Goal: Book appointment/travel/reservation

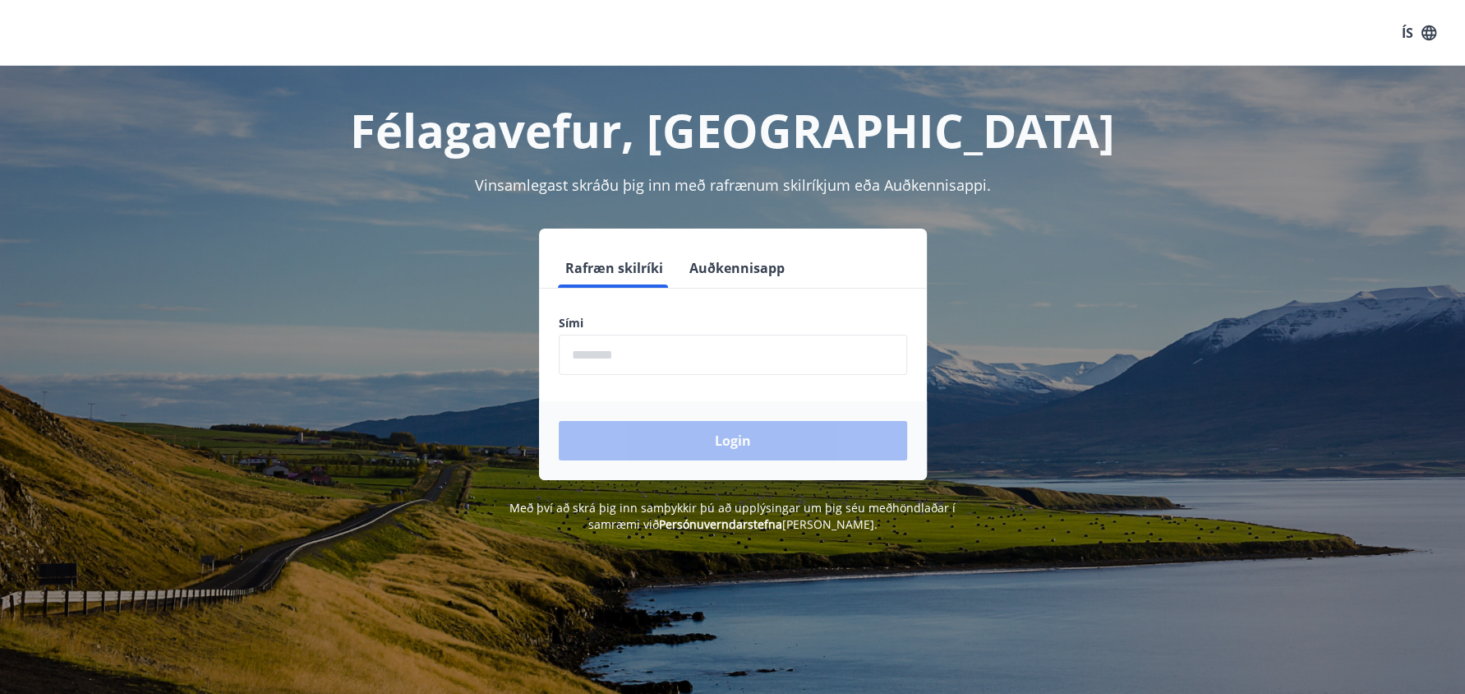
click at [595, 364] on input "phone" at bounding box center [733, 354] width 348 height 40
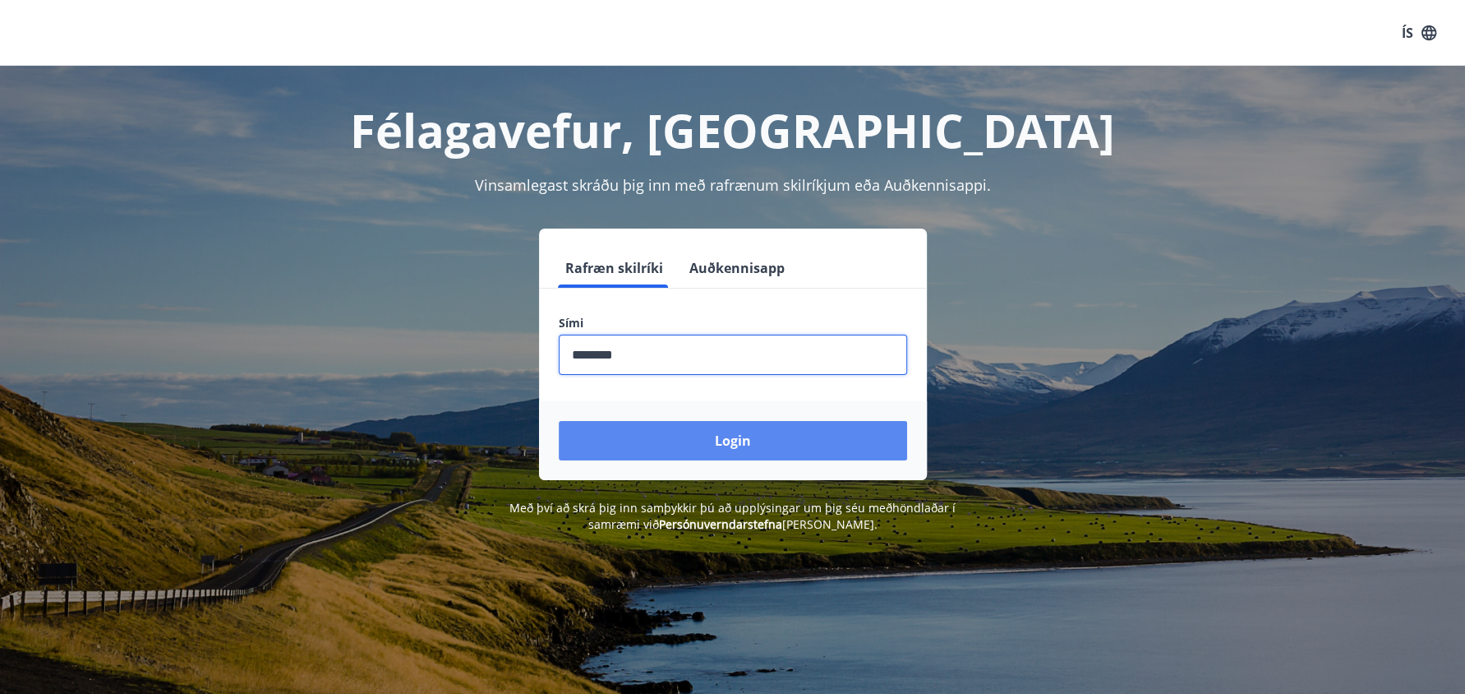
type input "********"
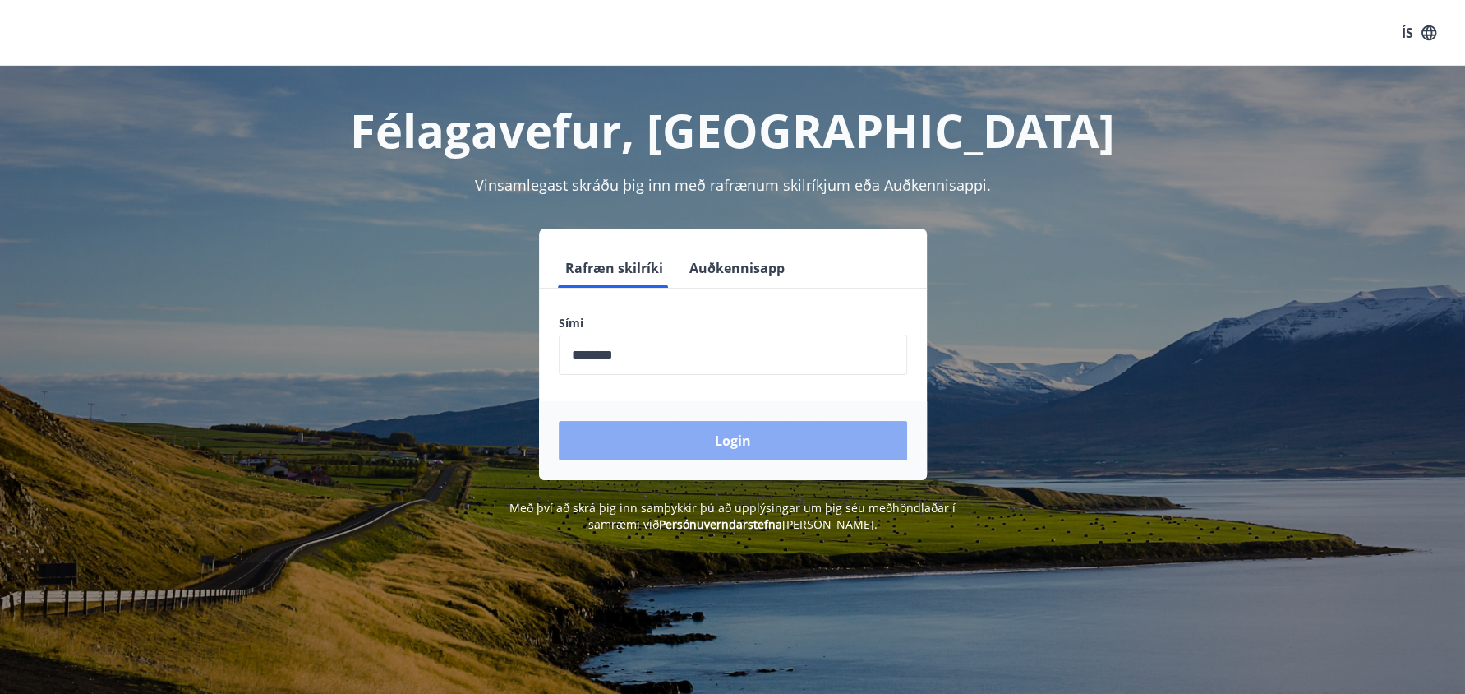
click at [717, 426] on button "Login" at bounding box center [733, 440] width 348 height 39
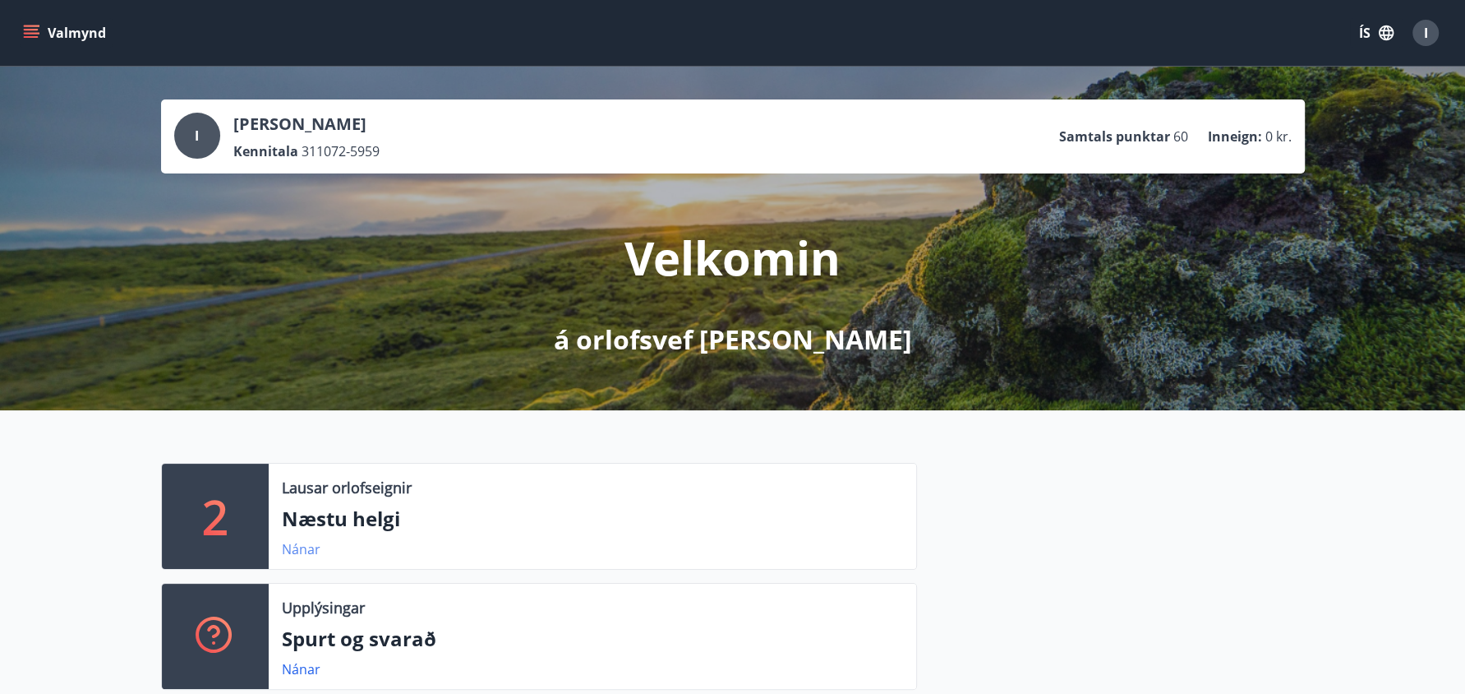
click at [295, 544] on link "Nánar" at bounding box center [301, 549] width 39 height 18
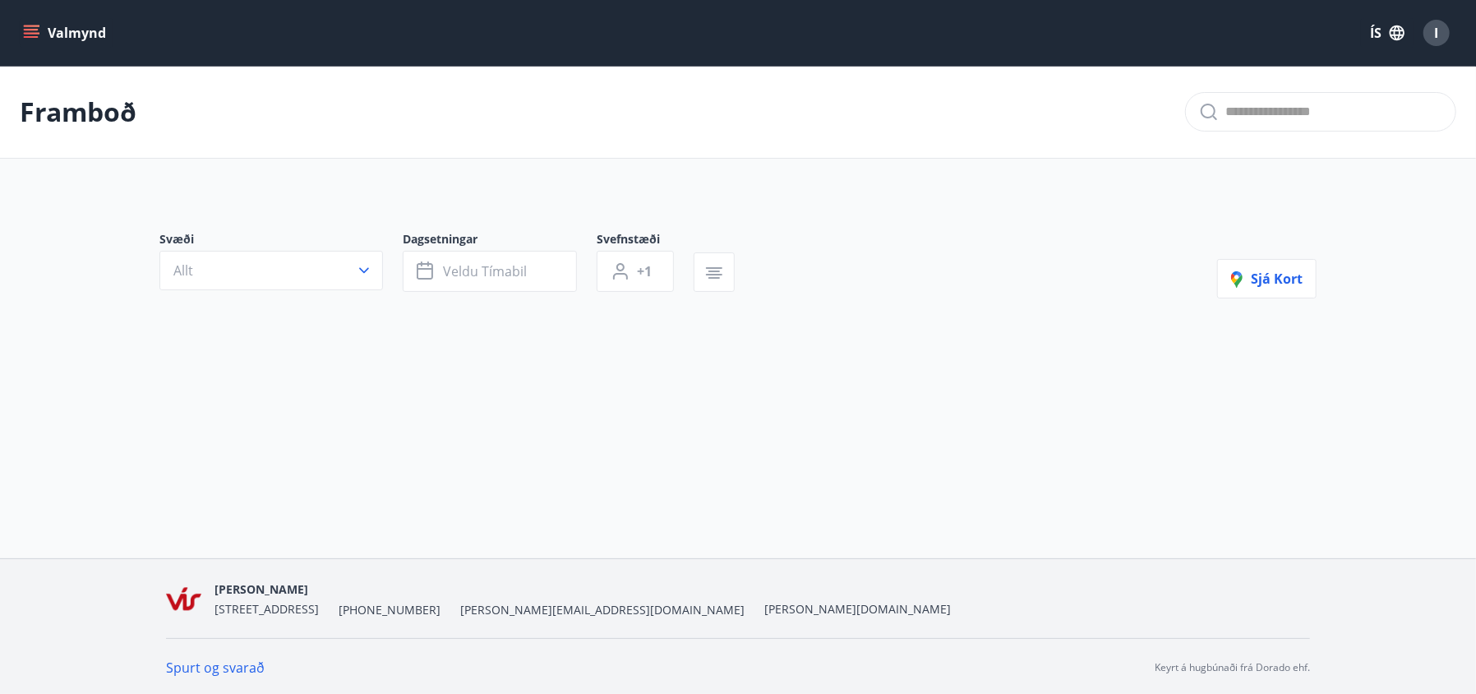
type input "*"
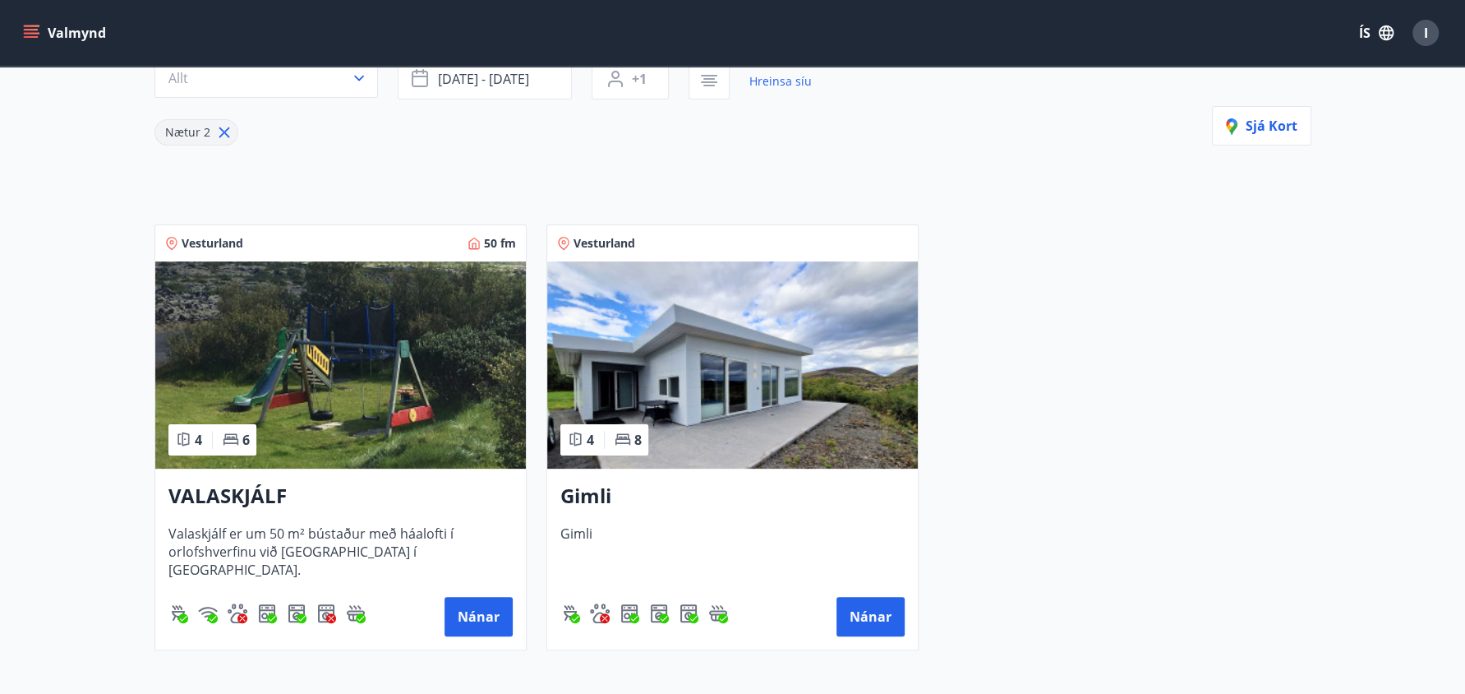
scroll to position [362, 0]
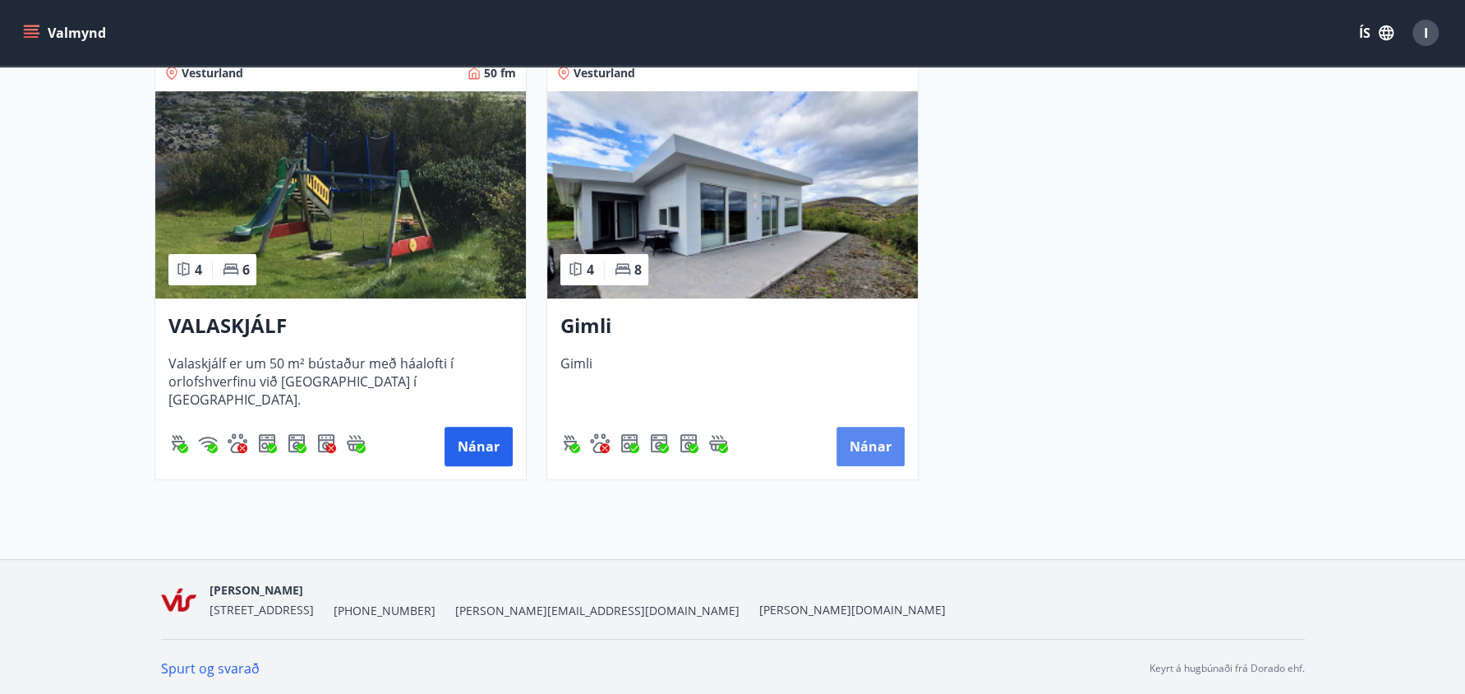
click at [860, 441] on button "Nánar" at bounding box center [871, 445] width 68 height 39
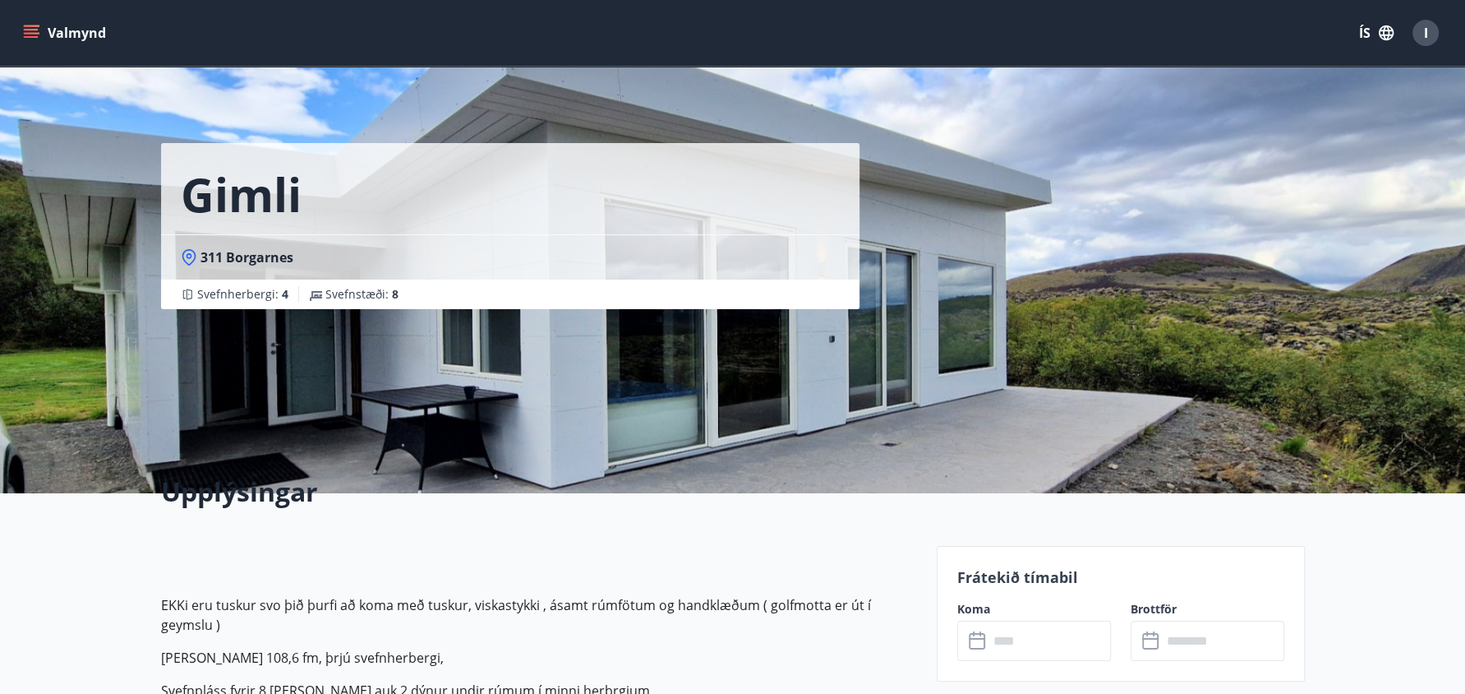
scroll to position [373, 0]
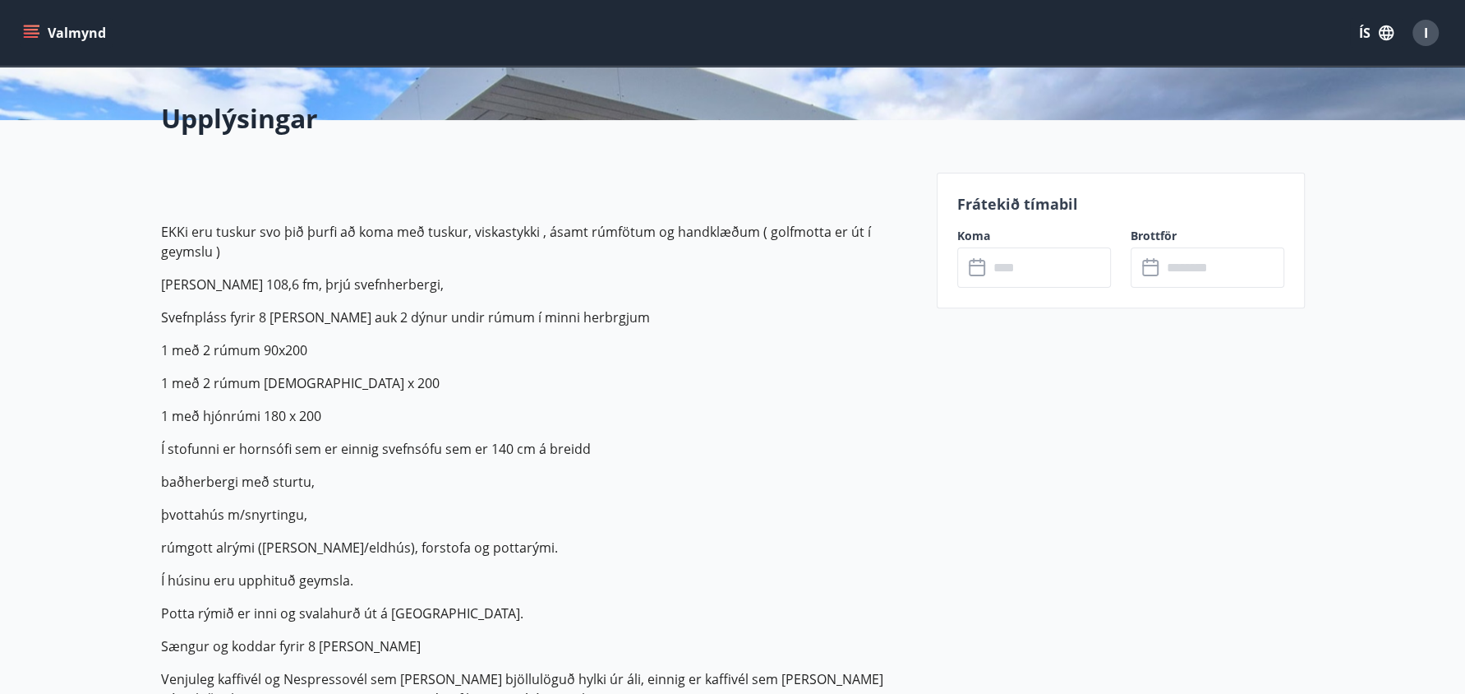
click at [975, 262] on icon at bounding box center [979, 268] width 20 height 20
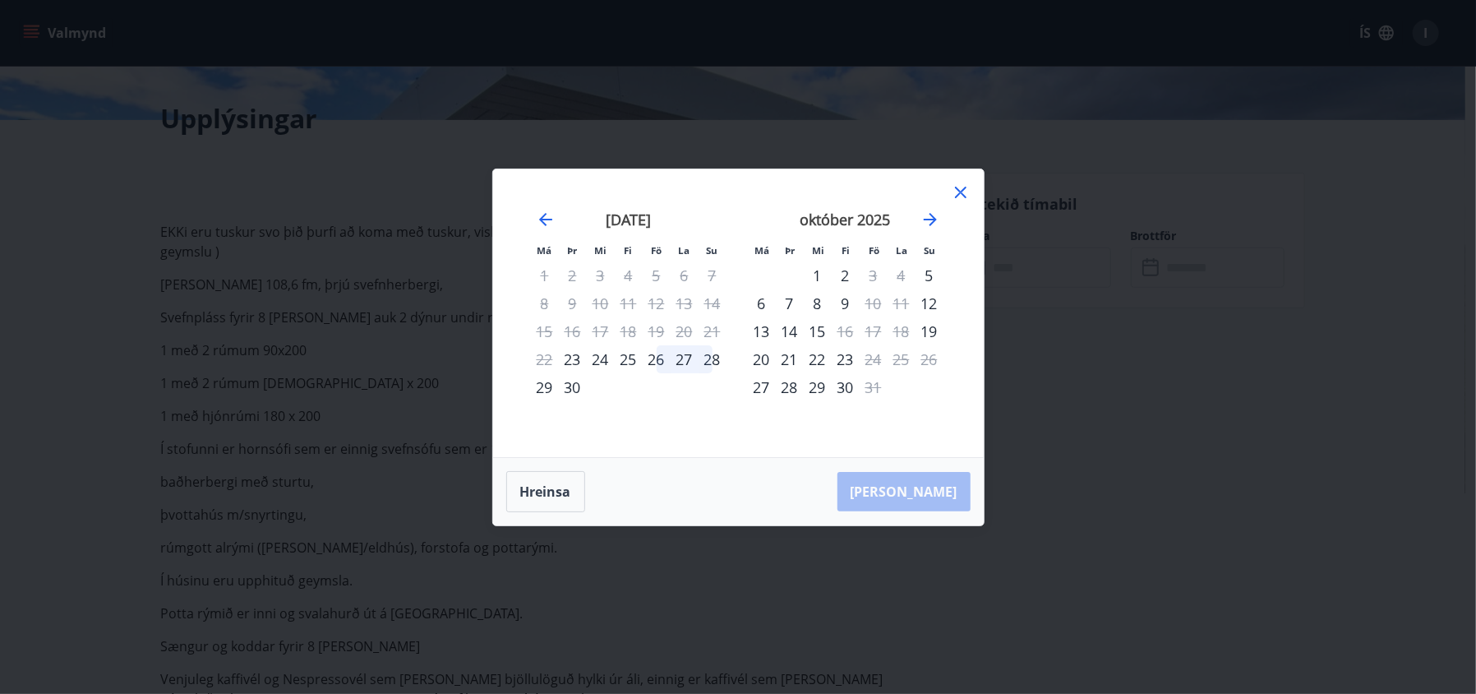
click at [653, 360] on div "26" at bounding box center [657, 359] width 28 height 28
click at [657, 357] on div "26" at bounding box center [657, 359] width 28 height 28
click at [953, 493] on div "Hreinsa Taka Frá" at bounding box center [738, 491] width 491 height 67
click at [690, 356] on div "27" at bounding box center [685, 359] width 28 height 28
click at [682, 355] on div "27" at bounding box center [685, 359] width 28 height 28
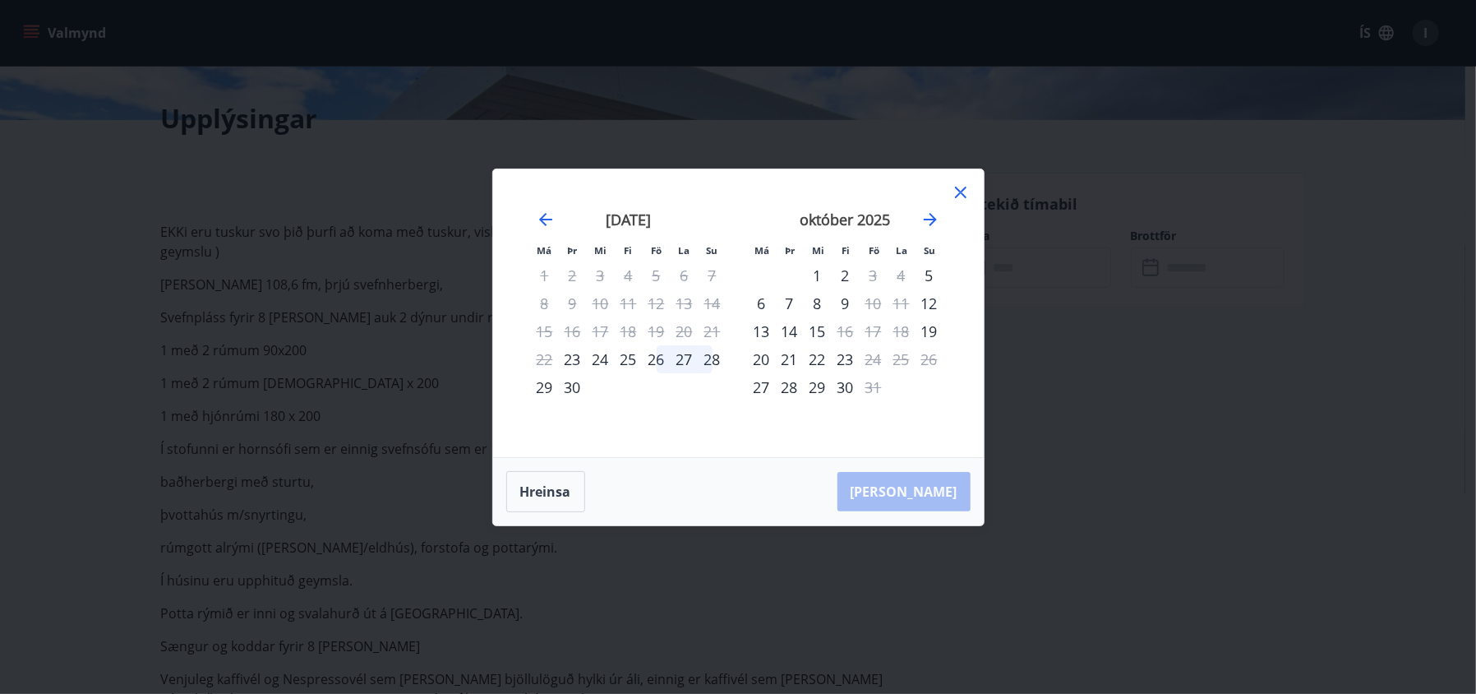
click at [682, 355] on div "27" at bounding box center [685, 359] width 28 height 28
click at [657, 353] on div "26" at bounding box center [657, 359] width 28 height 28
drag, startPoint x: 625, startPoint y: 352, endPoint x: 586, endPoint y: 354, distance: 39.5
click at [625, 352] on div "25" at bounding box center [629, 359] width 28 height 28
click at [575, 354] on div "23" at bounding box center [573, 359] width 28 height 28
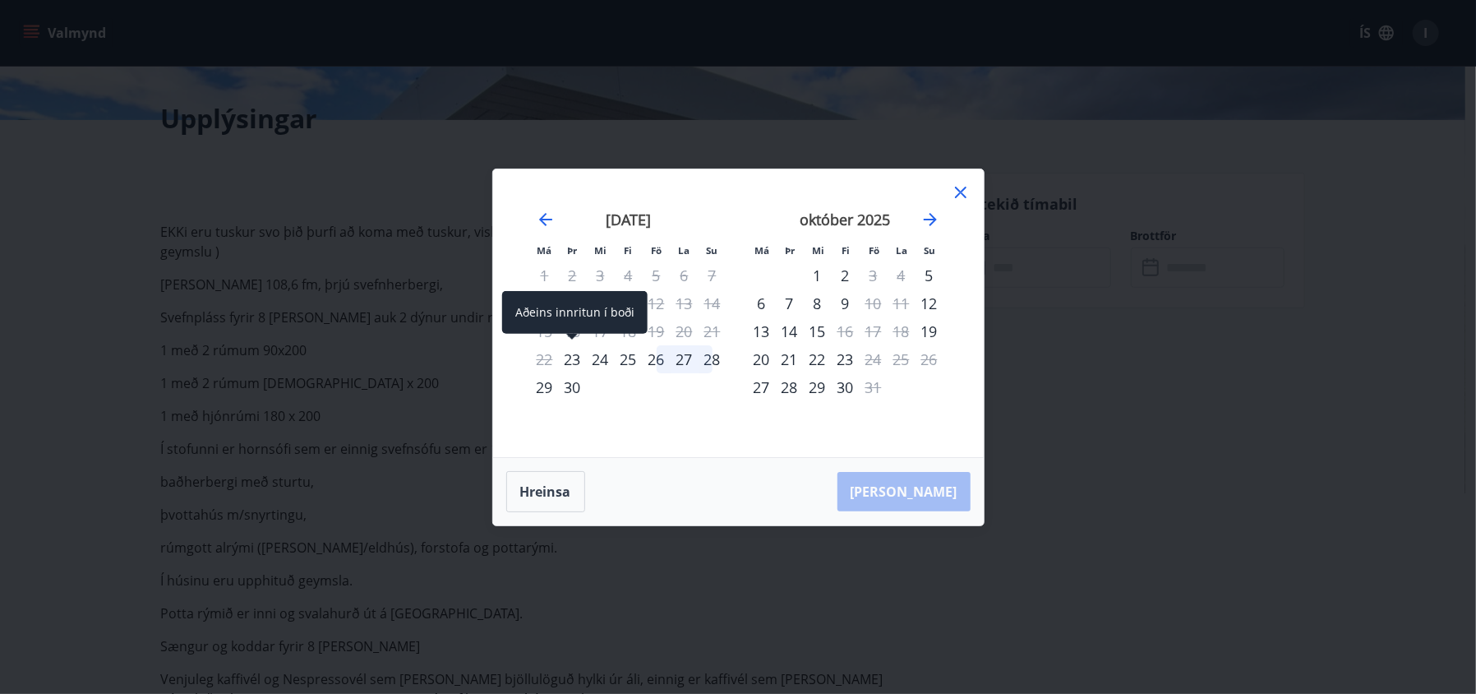
click at [573, 360] on div "23" at bounding box center [573, 359] width 28 height 28
click at [644, 394] on td "Calendar" at bounding box center [657, 387] width 28 height 28
click at [657, 357] on div "26" at bounding box center [657, 359] width 28 height 28
click at [955, 187] on icon at bounding box center [961, 192] width 20 height 20
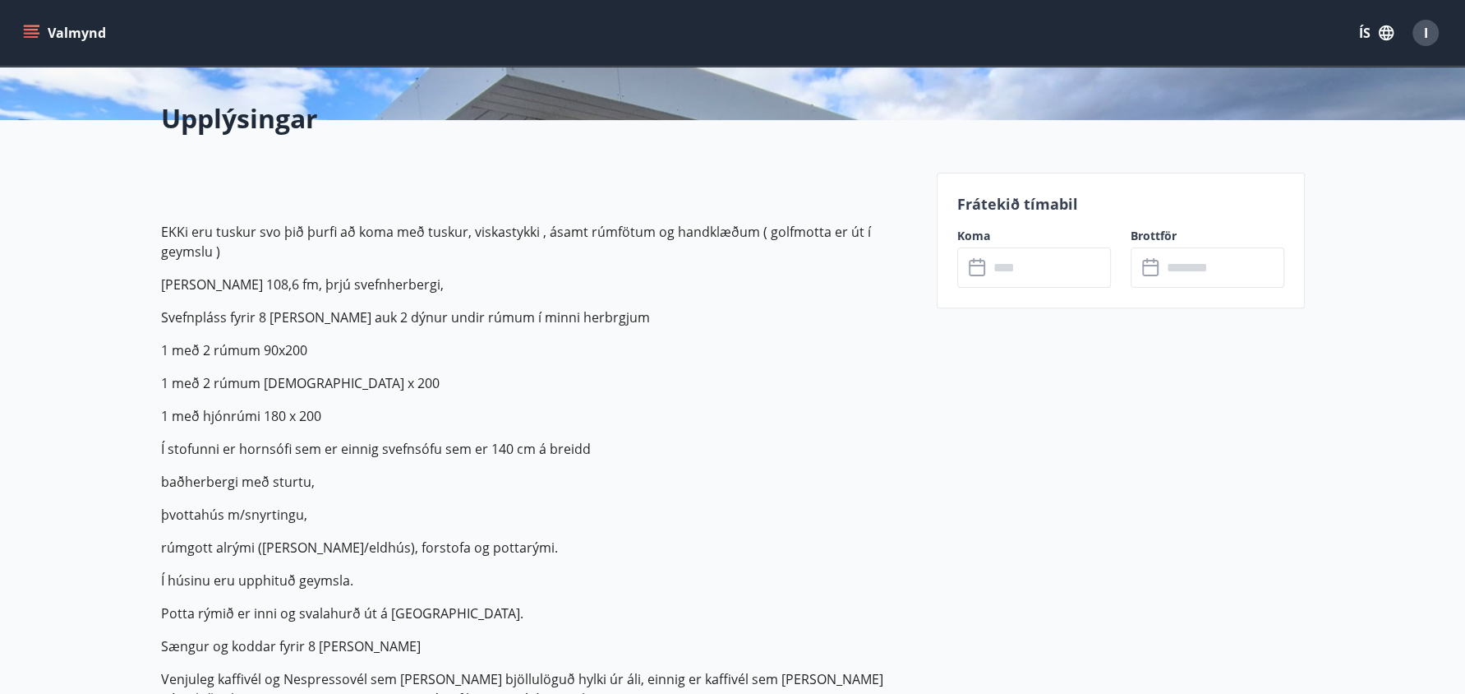
click at [980, 265] on icon at bounding box center [979, 268] width 20 height 20
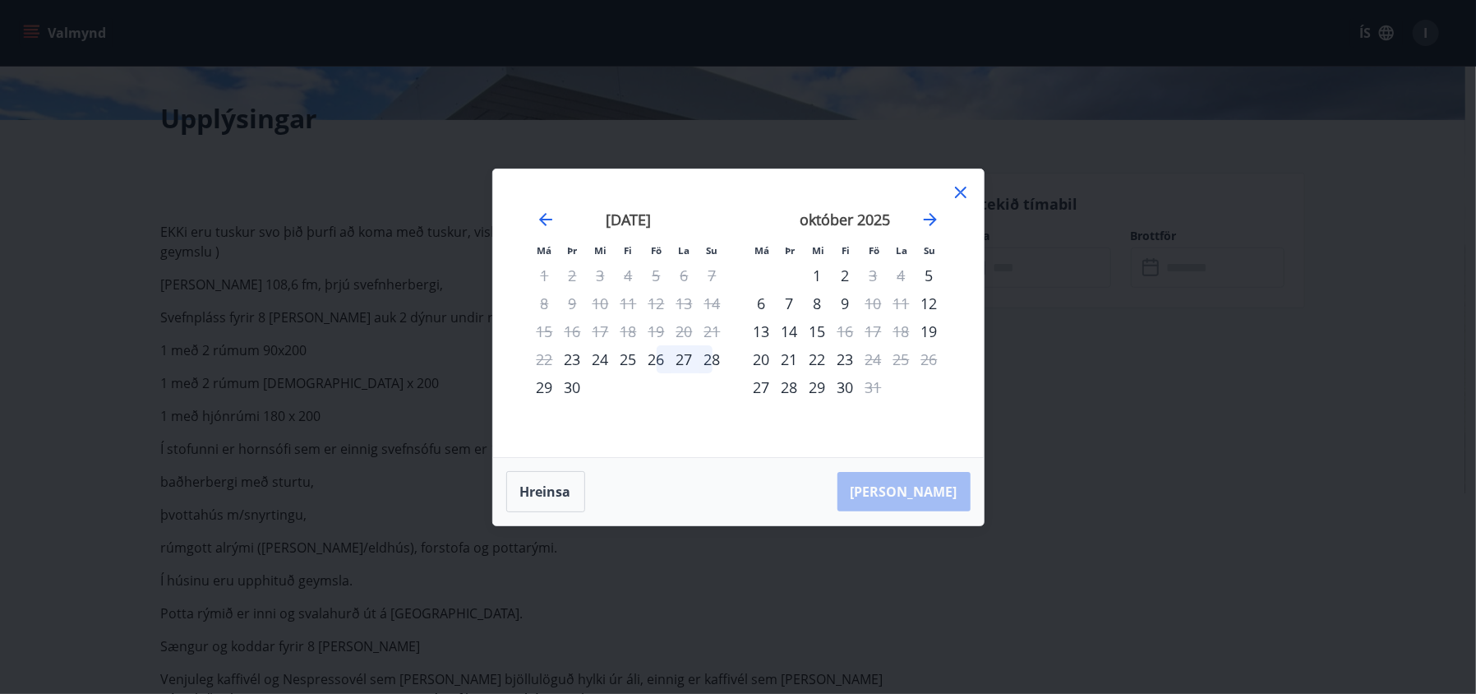
click at [684, 353] on div "27" at bounding box center [685, 359] width 28 height 28
click at [657, 353] on div "26" at bounding box center [657, 359] width 28 height 28
click at [675, 353] on div "27" at bounding box center [685, 359] width 28 height 28
click at [716, 353] on div "28" at bounding box center [712, 359] width 28 height 28
click at [957, 185] on icon at bounding box center [961, 192] width 20 height 20
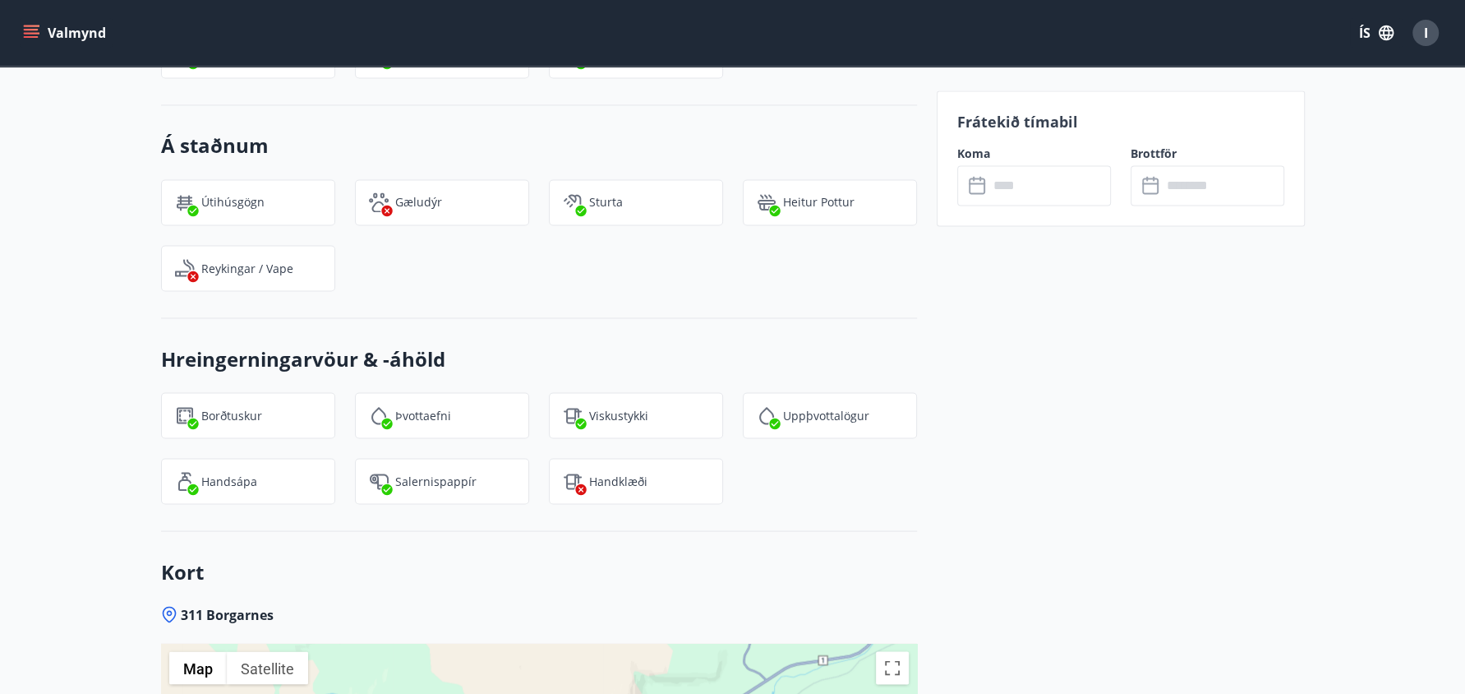
scroll to position [2863, 0]
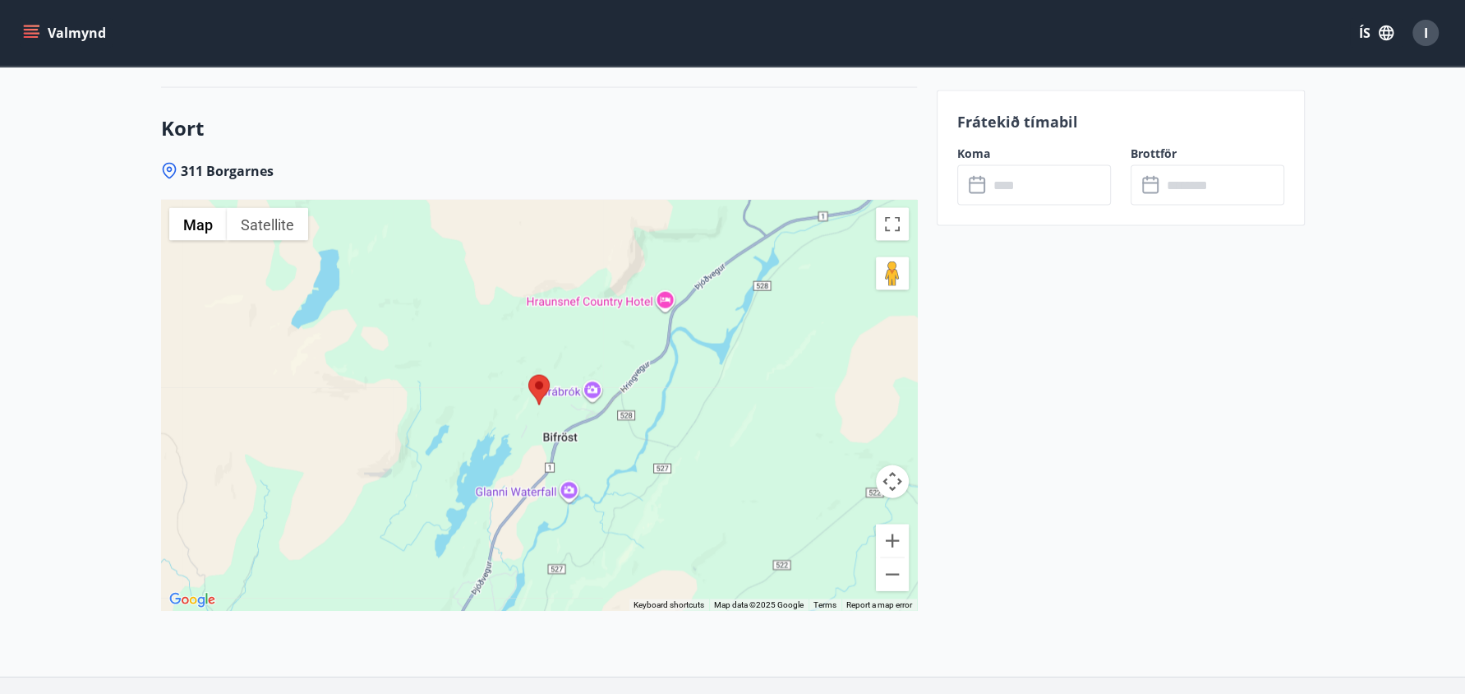
click at [982, 190] on icon at bounding box center [977, 185] width 16 height 16
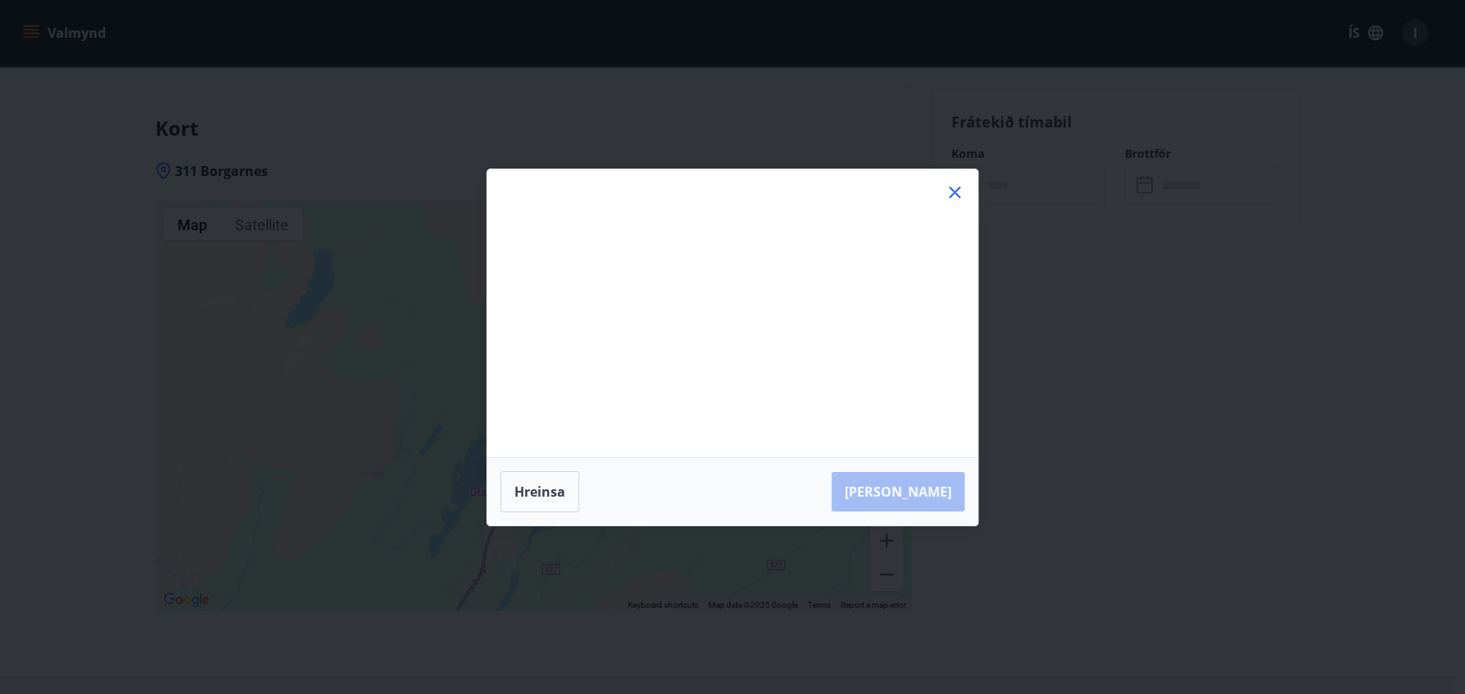
click at [975, 182] on div "Má Þr Mi Fi Fö La Su Má Þr Mi Fi Fö La Su ágúst 2025 1 2 3 4 5 6 7 8 9 10 11 12…" at bounding box center [732, 313] width 491 height 288
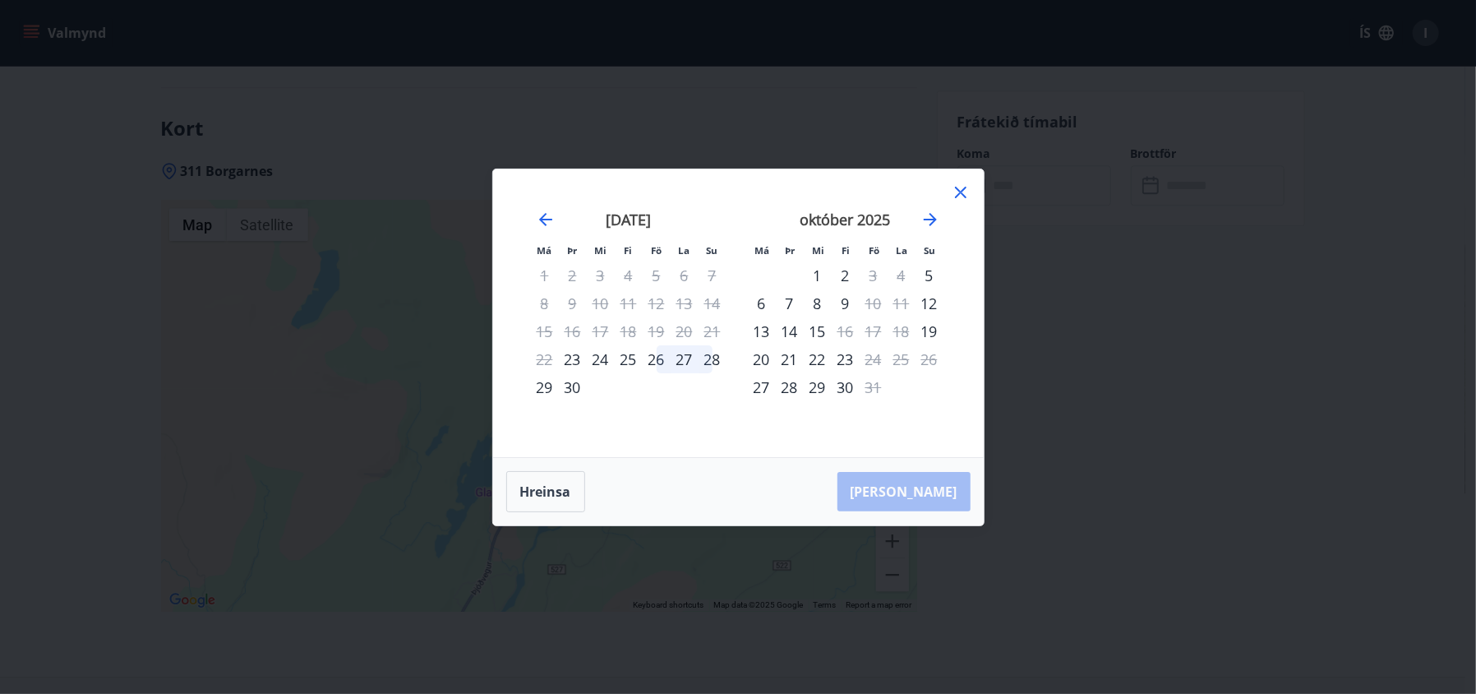
click at [659, 357] on div "26" at bounding box center [657, 359] width 28 height 28
click at [923, 487] on div "Hreinsa Taka Frá" at bounding box center [738, 491] width 491 height 67
click at [691, 354] on div "27" at bounding box center [685, 359] width 28 height 28
click at [905, 485] on div "Hreinsa Taka Frá" at bounding box center [738, 491] width 491 height 67
click at [960, 191] on icon at bounding box center [961, 193] width 12 height 12
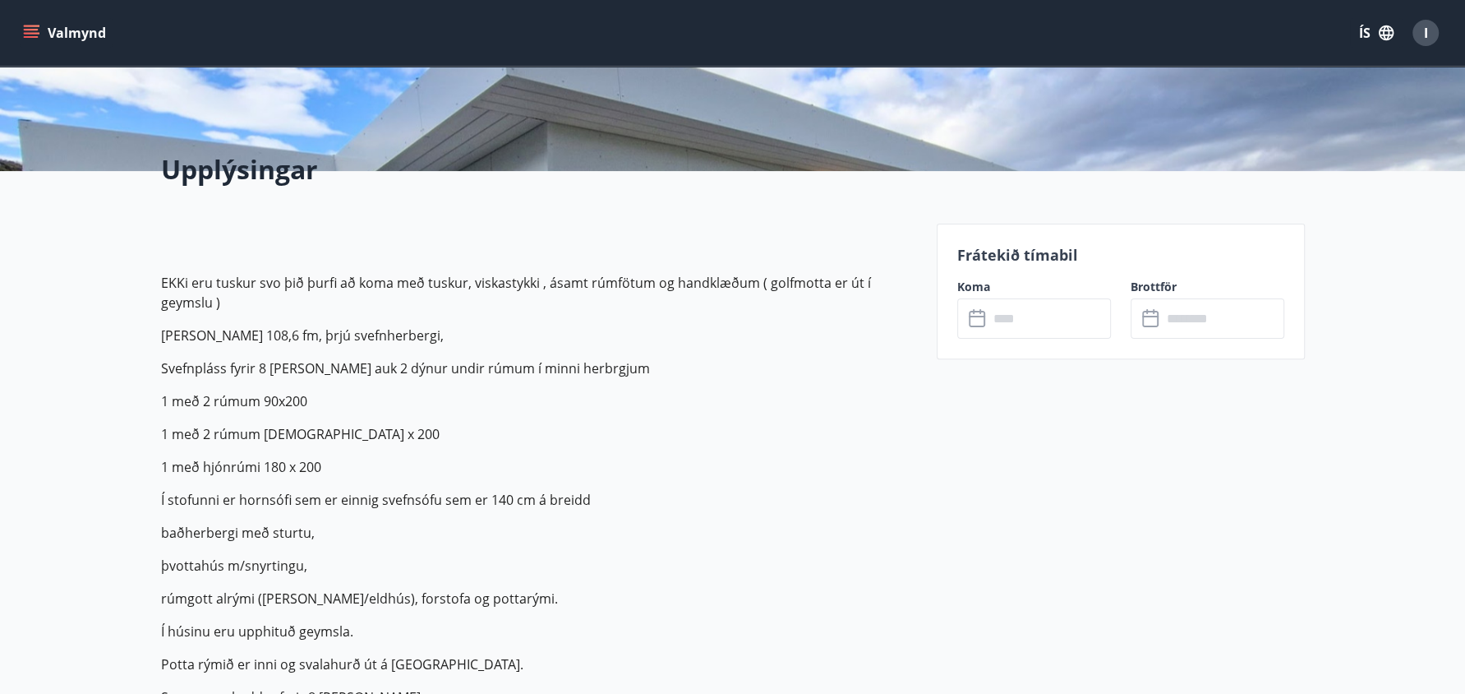
scroll to position [0, 0]
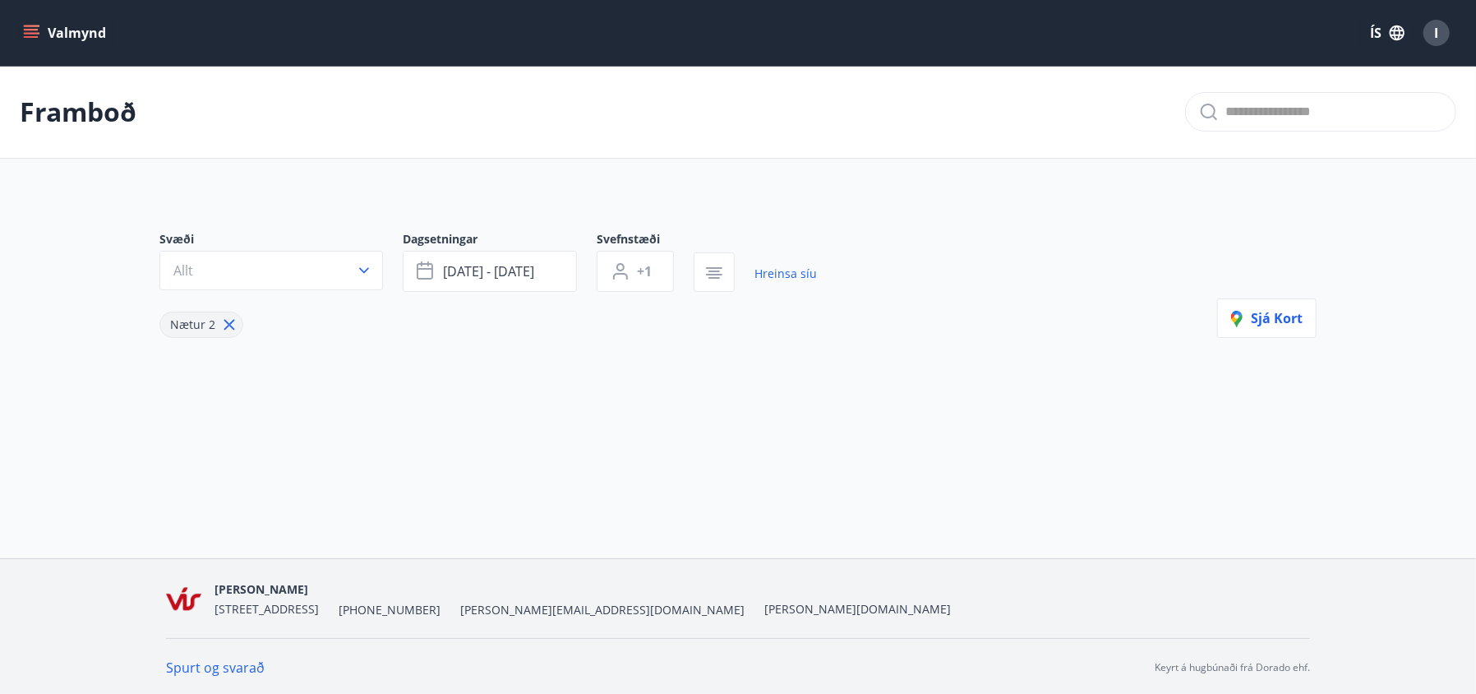
type input "*"
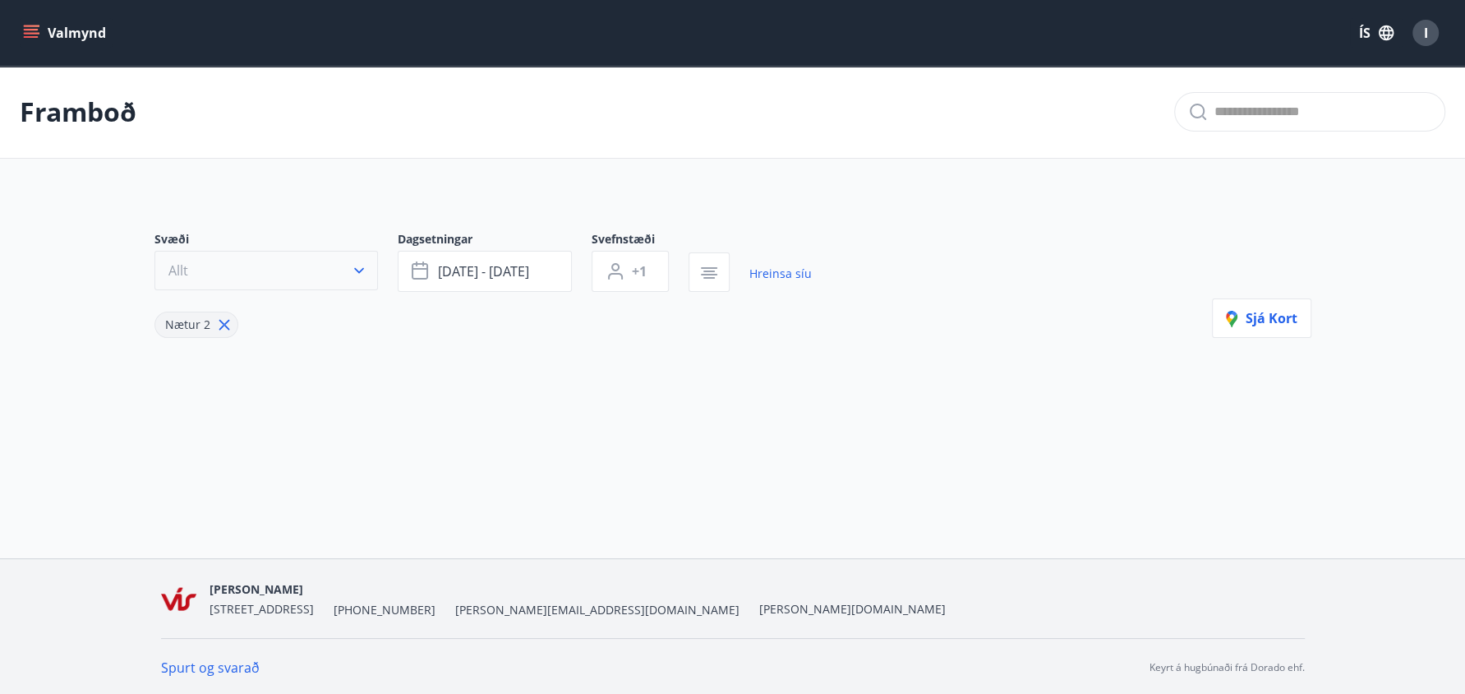
click at [238, 264] on button "Allt" at bounding box center [266, 270] width 224 height 39
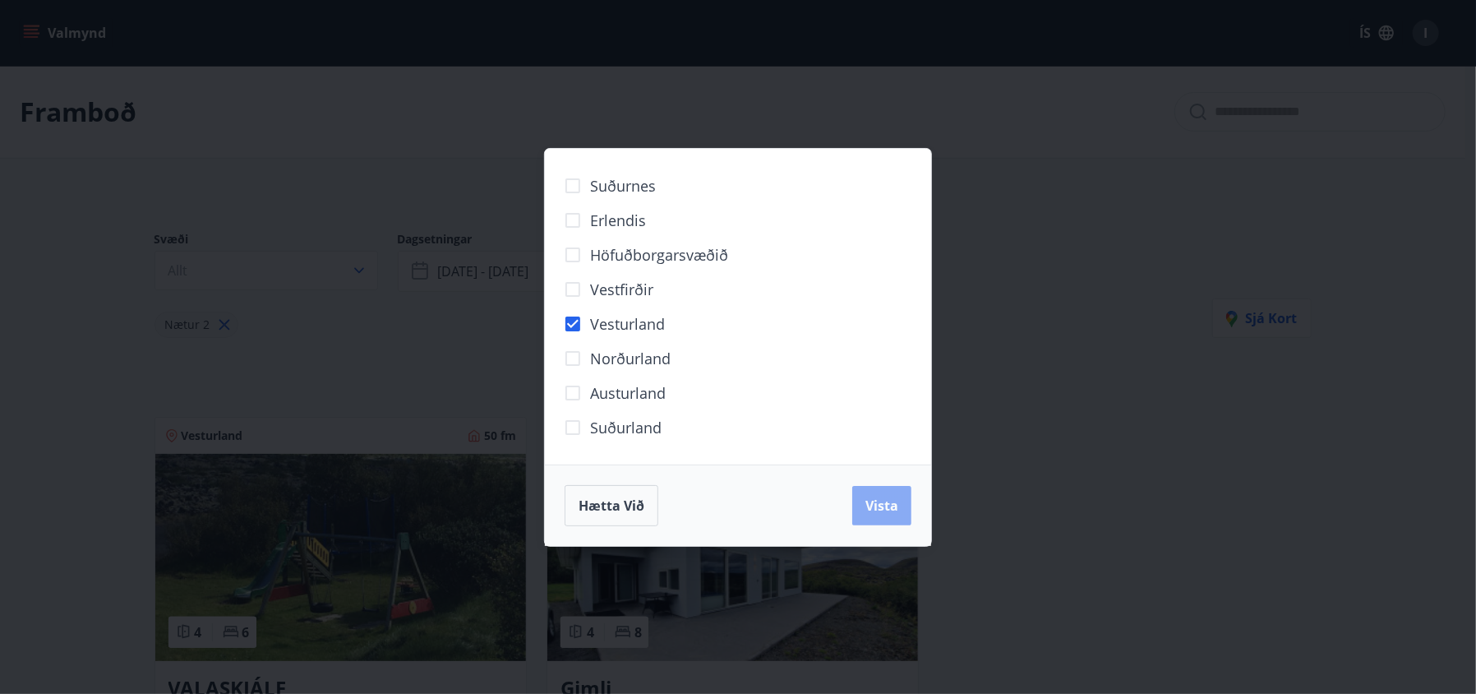
click at [878, 496] on span "Vista" at bounding box center [881, 505] width 33 height 18
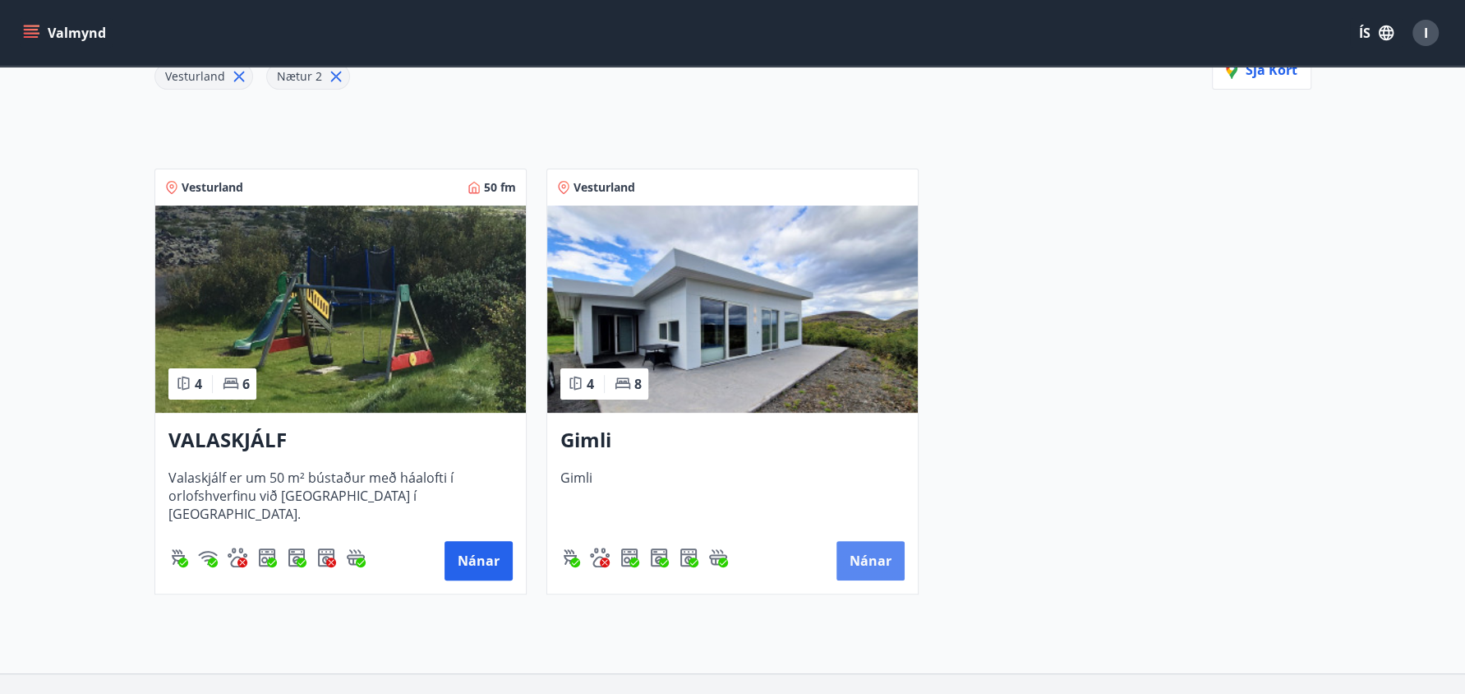
click at [863, 550] on button "Nánar" at bounding box center [871, 560] width 68 height 39
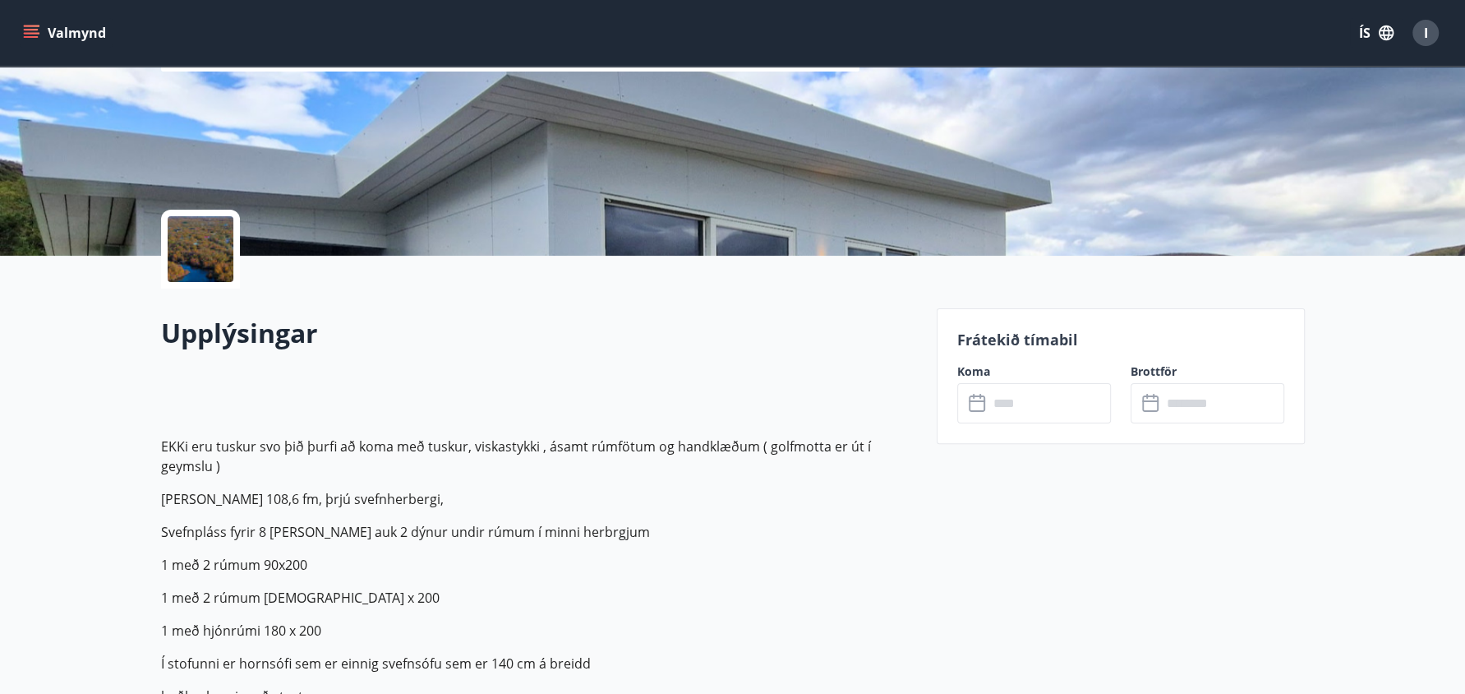
scroll to position [373, 0]
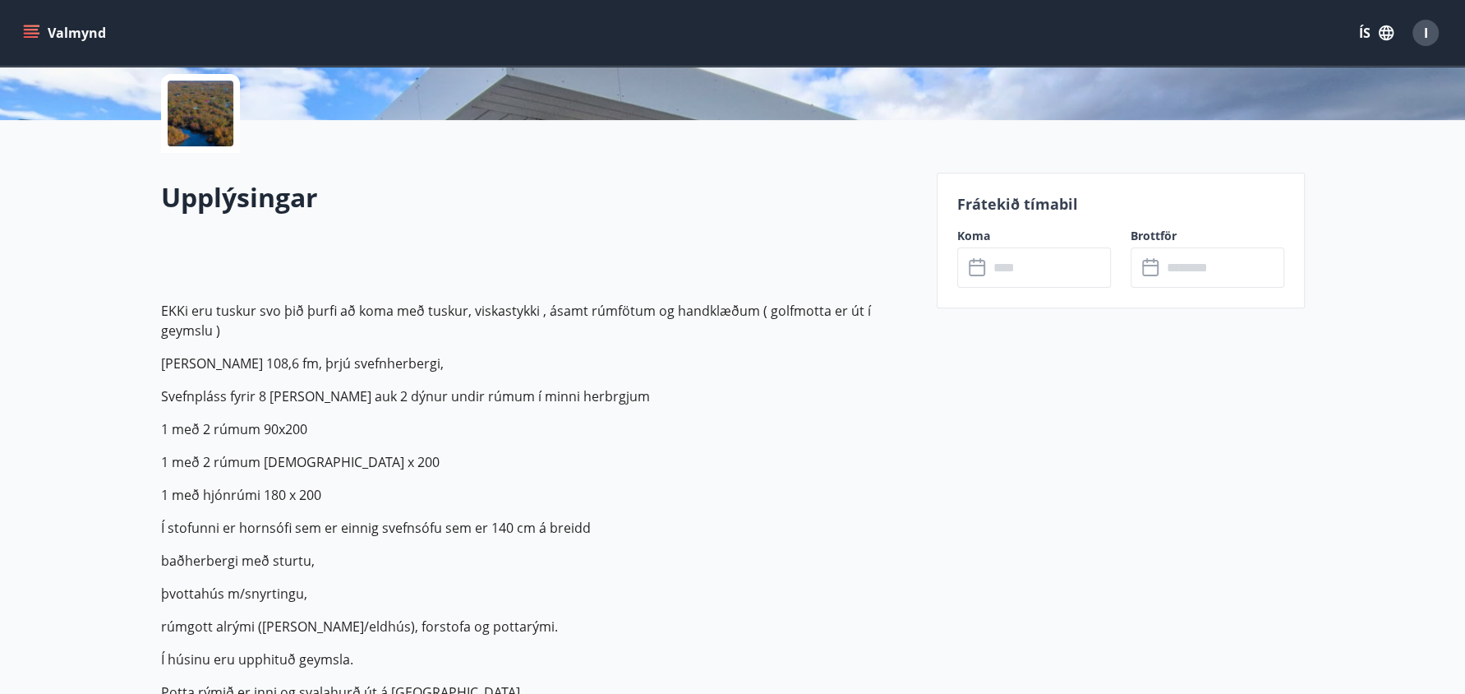
click at [976, 267] on icon at bounding box center [979, 268] width 20 height 20
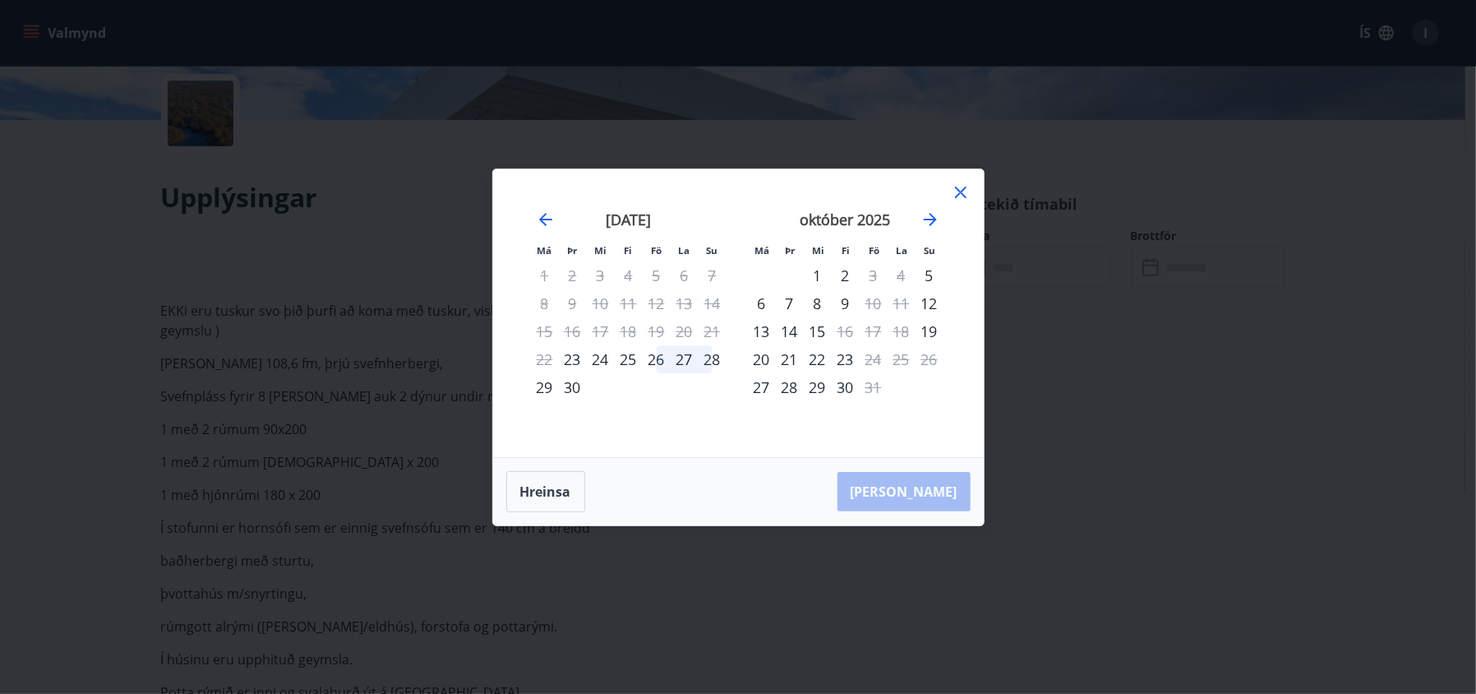
click at [657, 356] on div "26" at bounding box center [657, 359] width 28 height 28
click at [689, 353] on div "27" at bounding box center [685, 359] width 28 height 28
click at [842, 369] on div "23" at bounding box center [846, 359] width 28 height 28
click at [574, 354] on div "23" at bounding box center [573, 359] width 28 height 28
click at [594, 354] on div "24" at bounding box center [601, 359] width 28 height 28
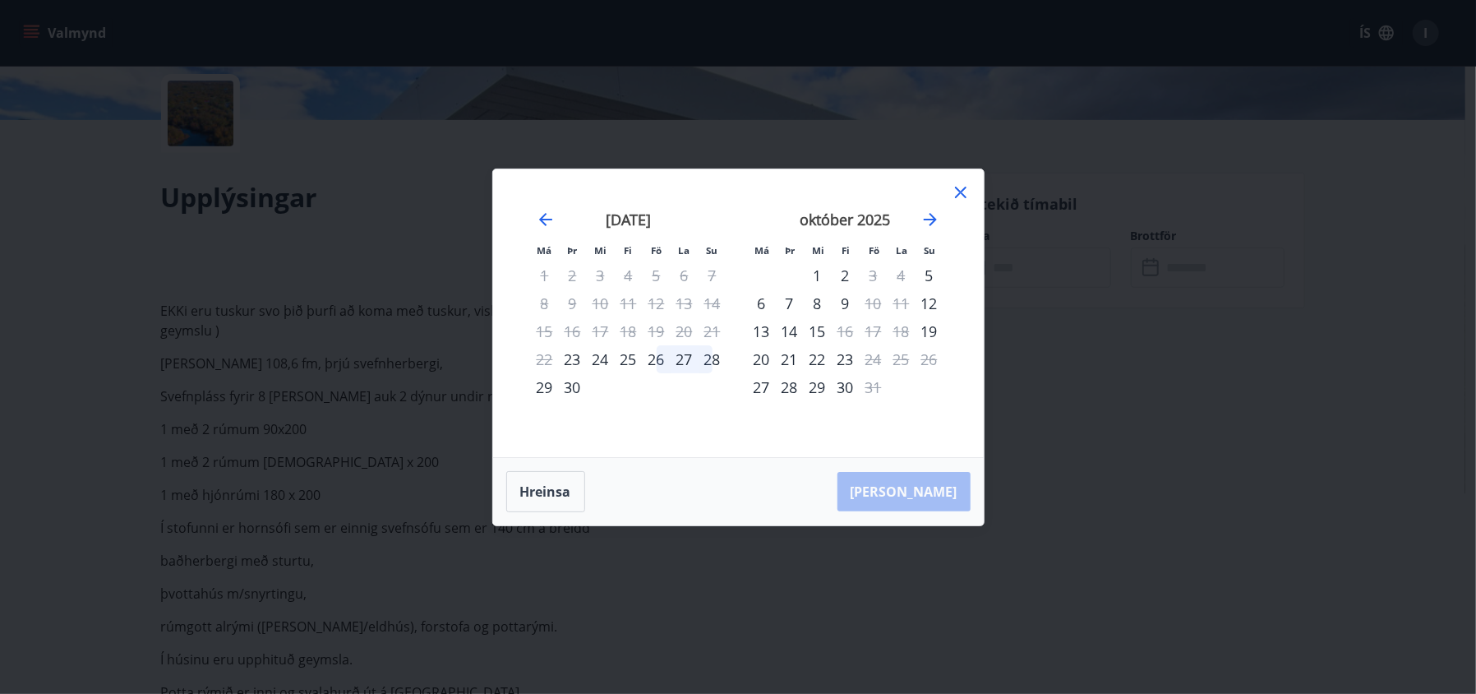
click at [629, 355] on div "25" at bounding box center [629, 359] width 28 height 28
click at [657, 353] on div "26" at bounding box center [657, 359] width 28 height 28
click at [678, 352] on div "27" at bounding box center [685, 359] width 28 height 28
click at [961, 491] on div "Hreinsa Taka Frá" at bounding box center [738, 491] width 491 height 67
drag, startPoint x: 964, startPoint y: 183, endPoint x: 846, endPoint y: 224, distance: 124.2
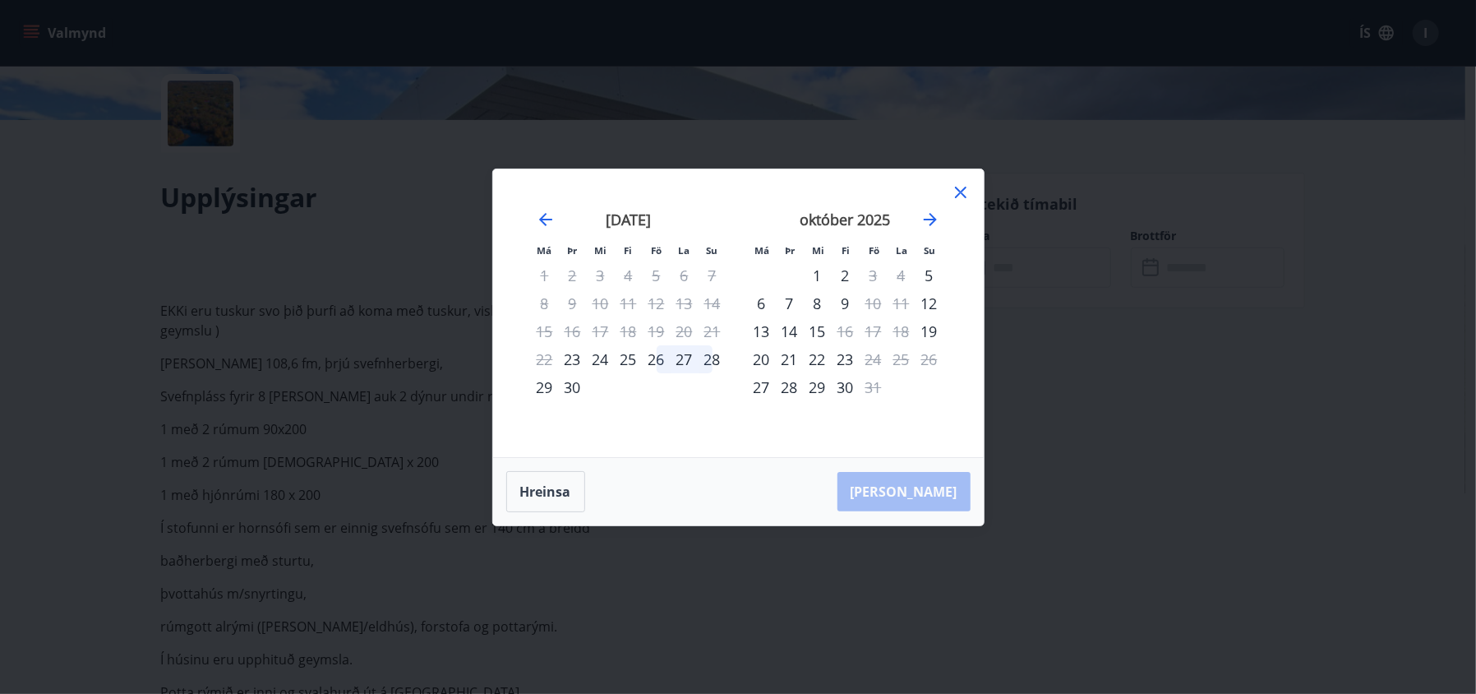
click at [961, 183] on icon at bounding box center [961, 192] width 20 height 20
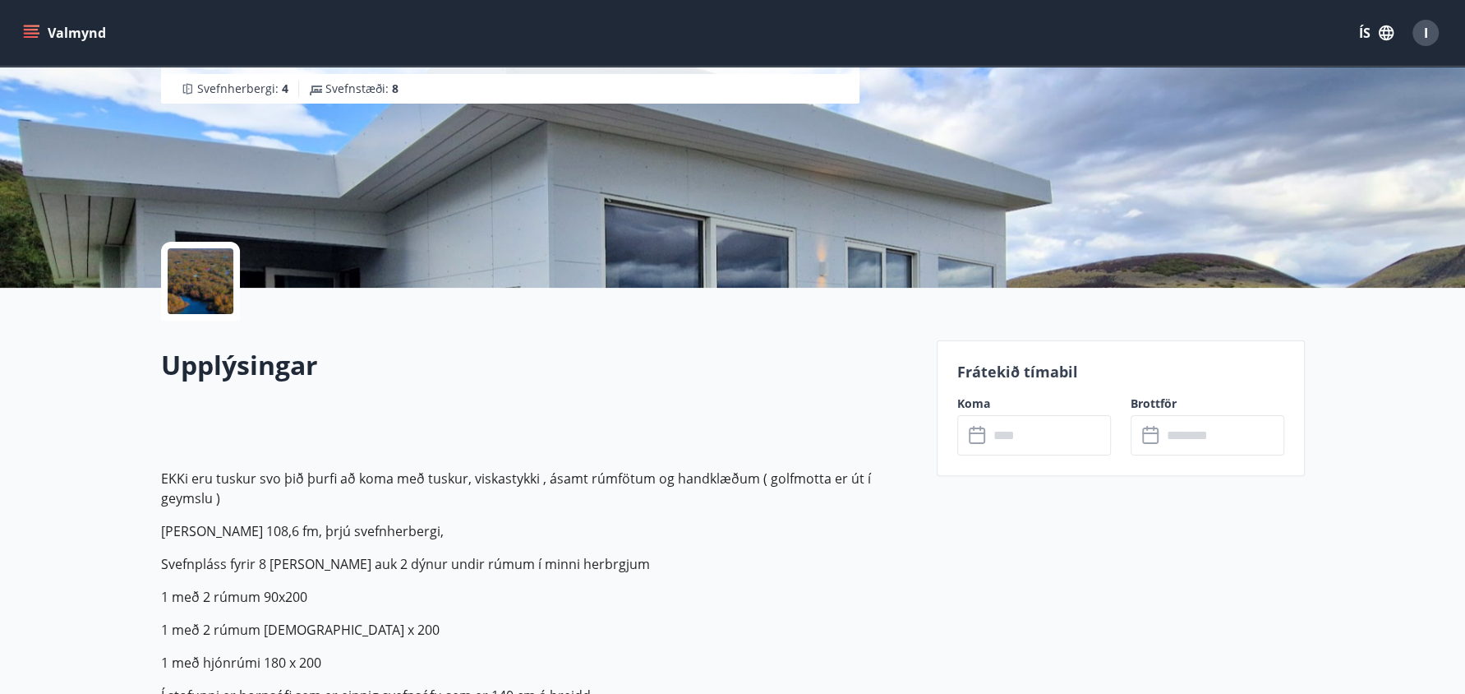
scroll to position [0, 0]
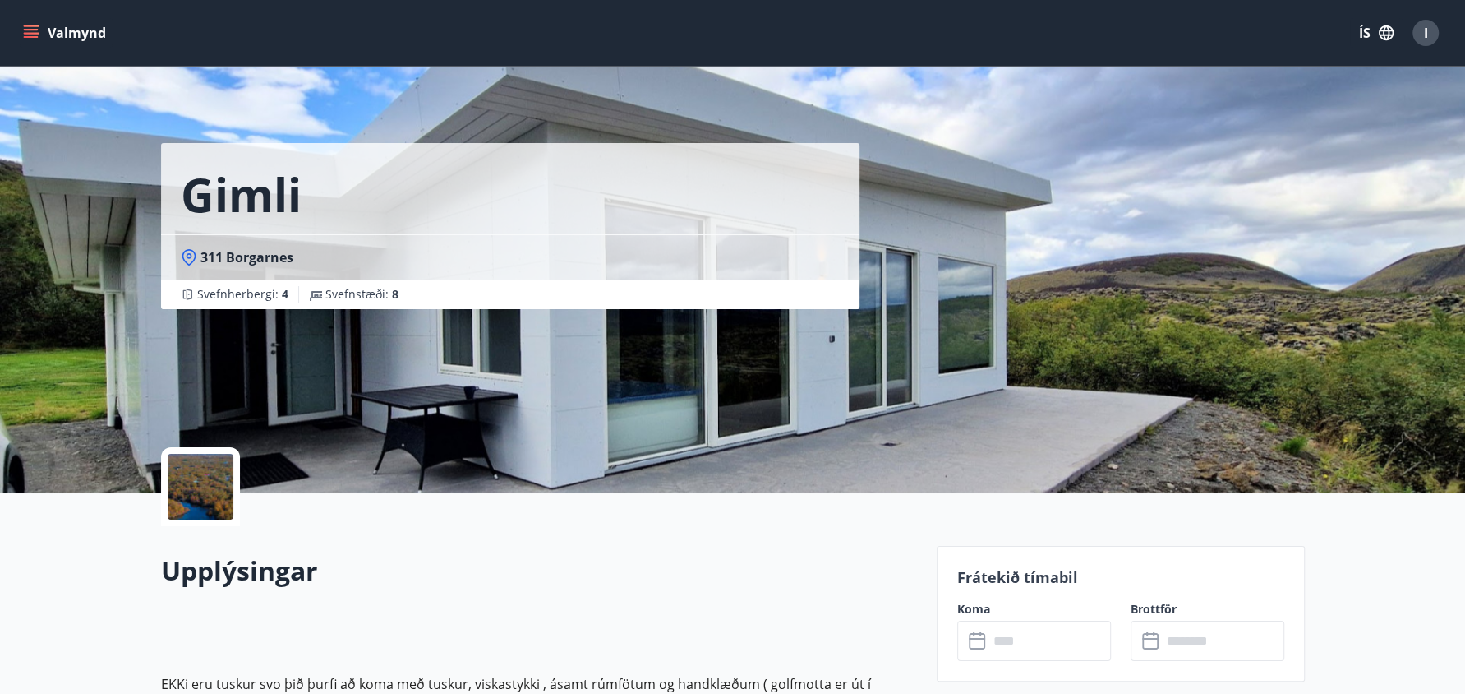
click at [31, 25] on icon "menu" at bounding box center [31, 33] width 16 height 16
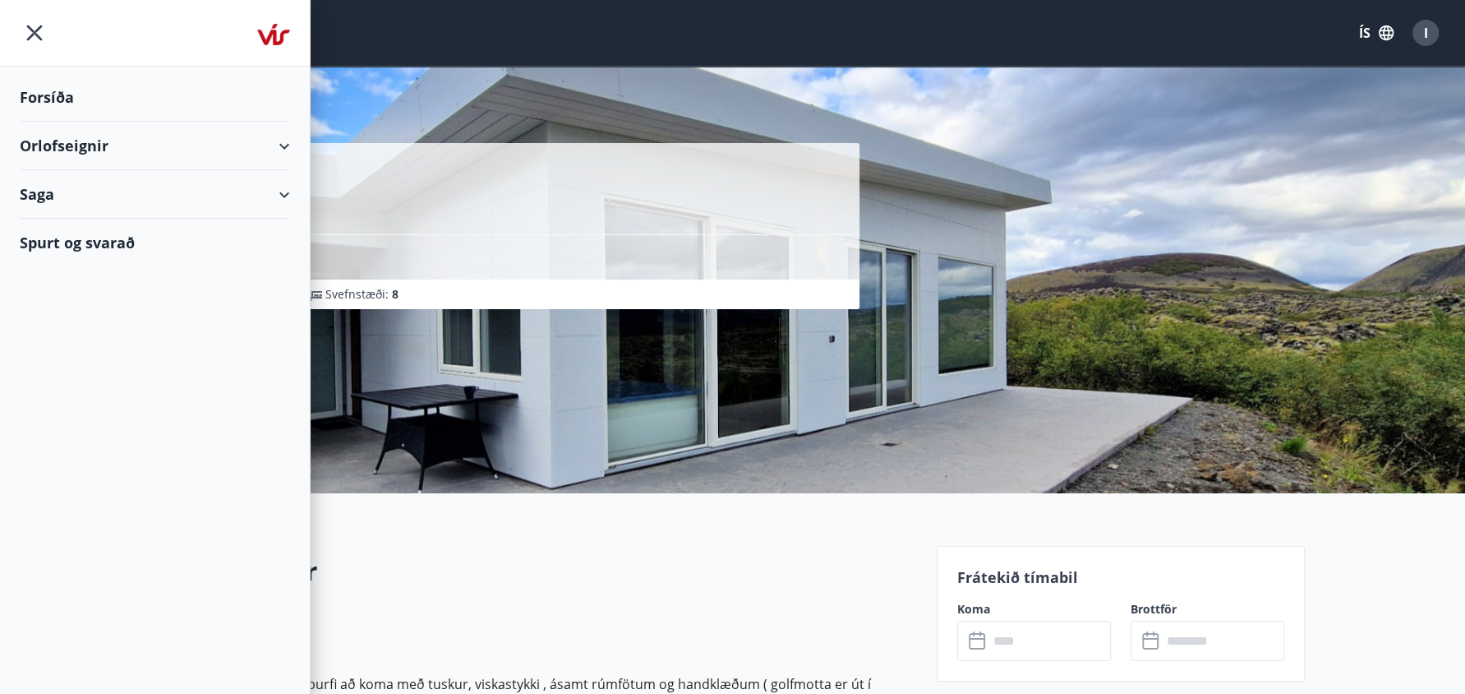
click at [80, 317] on div "Forsíða Orlofseignir Saga Spurt og svarað" at bounding box center [155, 347] width 311 height 694
click at [1368, 196] on div "Gimli 311 Borgarnes Svefnherbergi : 4 Svefnstæði : 8" at bounding box center [732, 246] width 1465 height 493
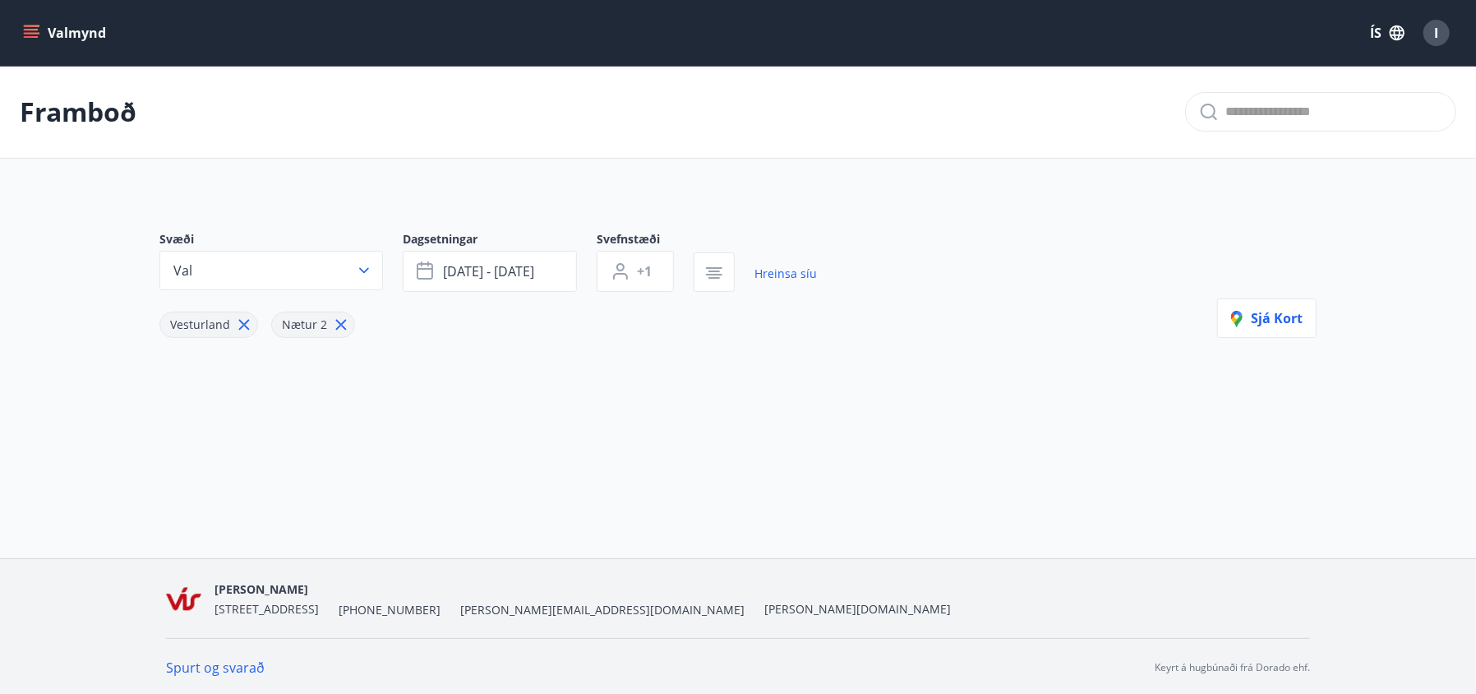
type input "*"
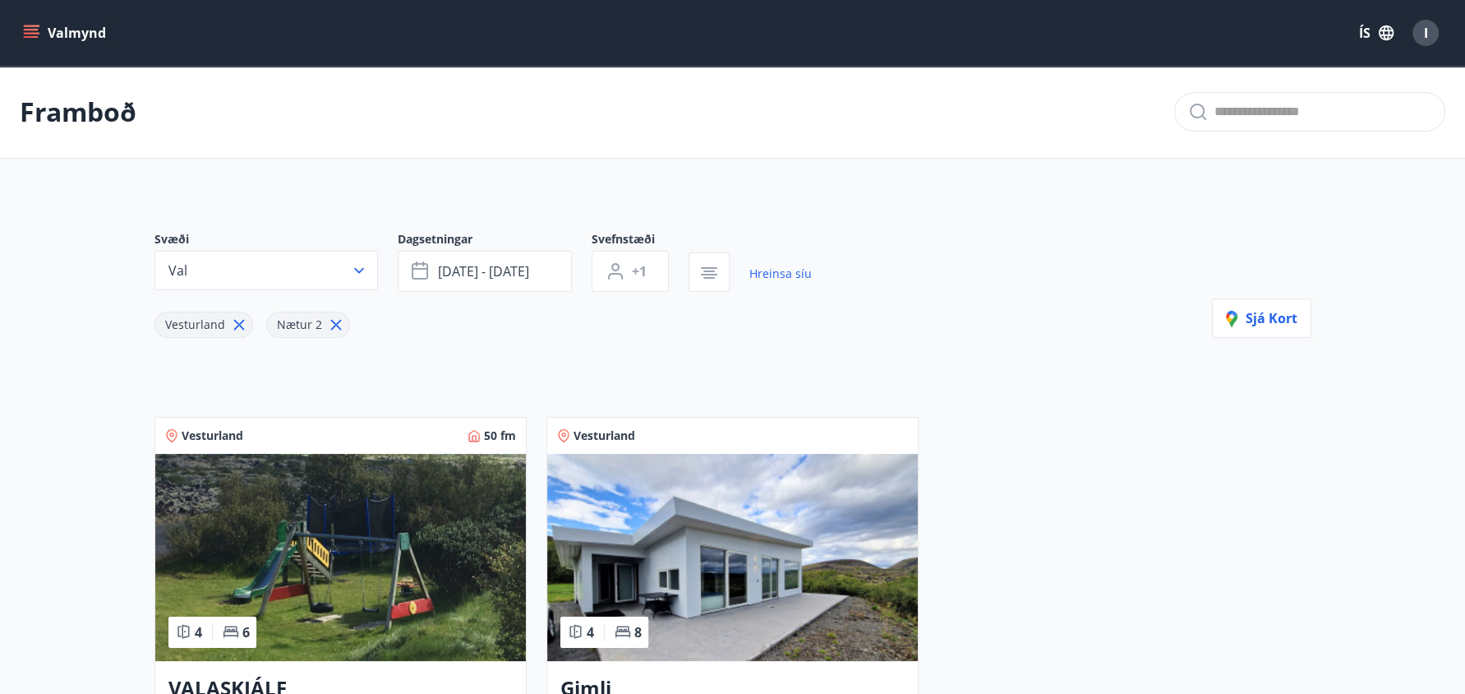
click at [237, 323] on icon at bounding box center [238, 325] width 11 height 11
click at [281, 273] on button "Allt" at bounding box center [266, 270] width 224 height 39
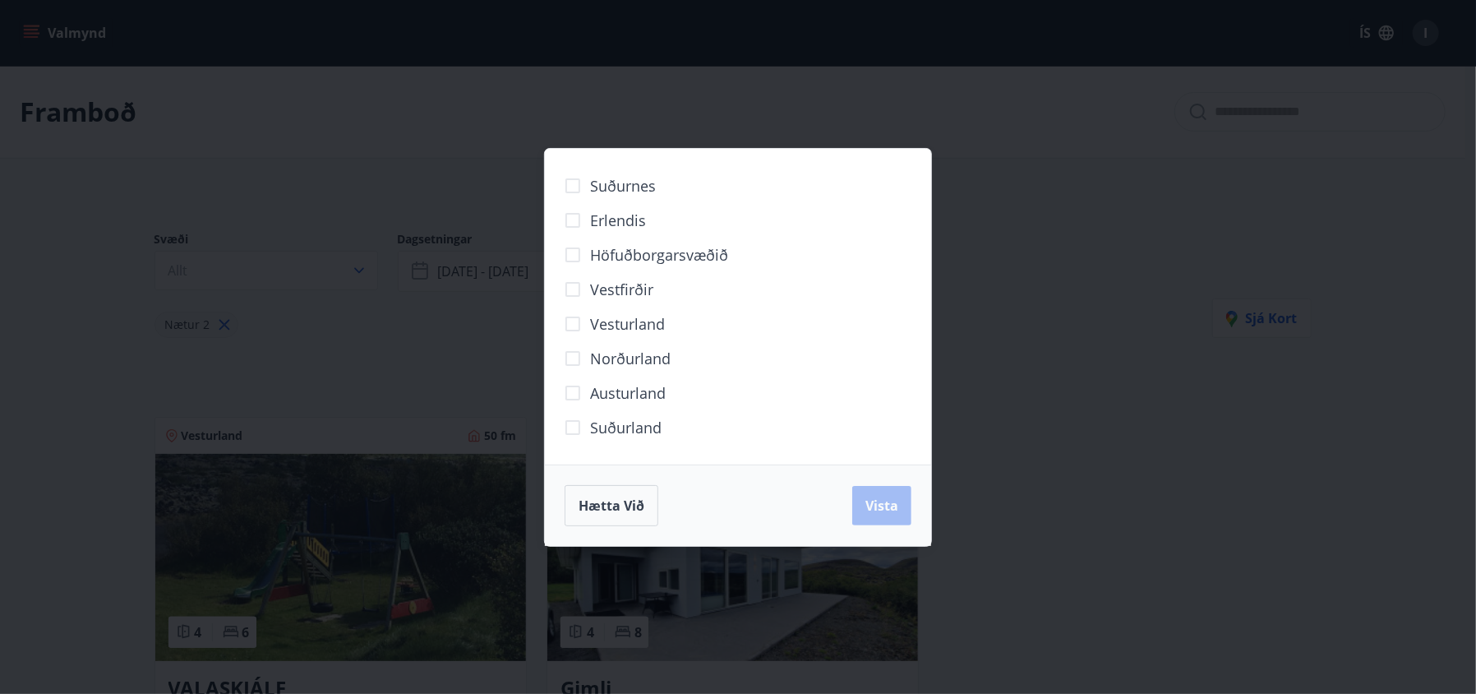
click at [100, 349] on div "Suðurnes Erlendis Höfuðborgarsvæðið Vestfirðir Vesturland Norðurland Austurland…" at bounding box center [738, 347] width 1476 height 694
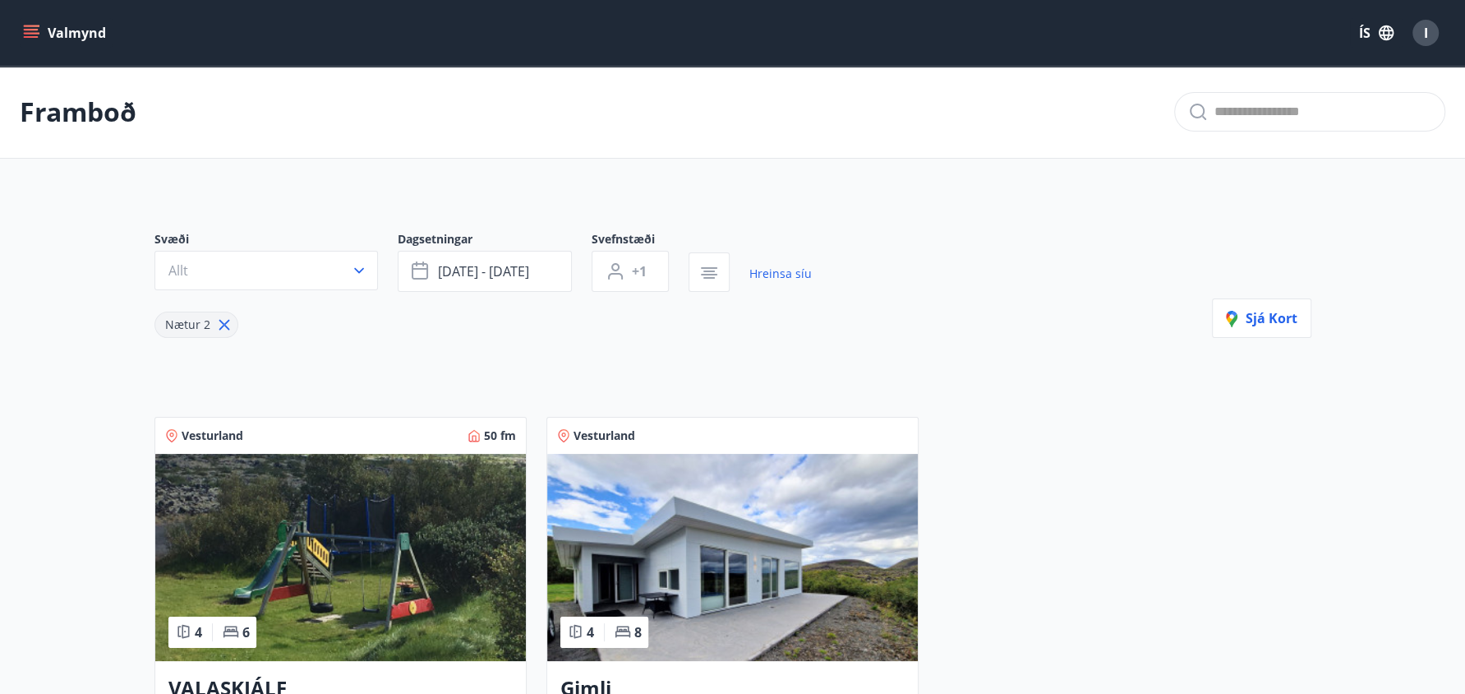
click at [509, 338] on div "Svæði Allt Dagsetningar sep 26 - sep 29 Svefnstæði +1 Hreinsa síu Nætur 2 Sjá k…" at bounding box center [732, 523] width 1183 height 664
click at [700, 270] on icon "button" at bounding box center [709, 273] width 20 height 20
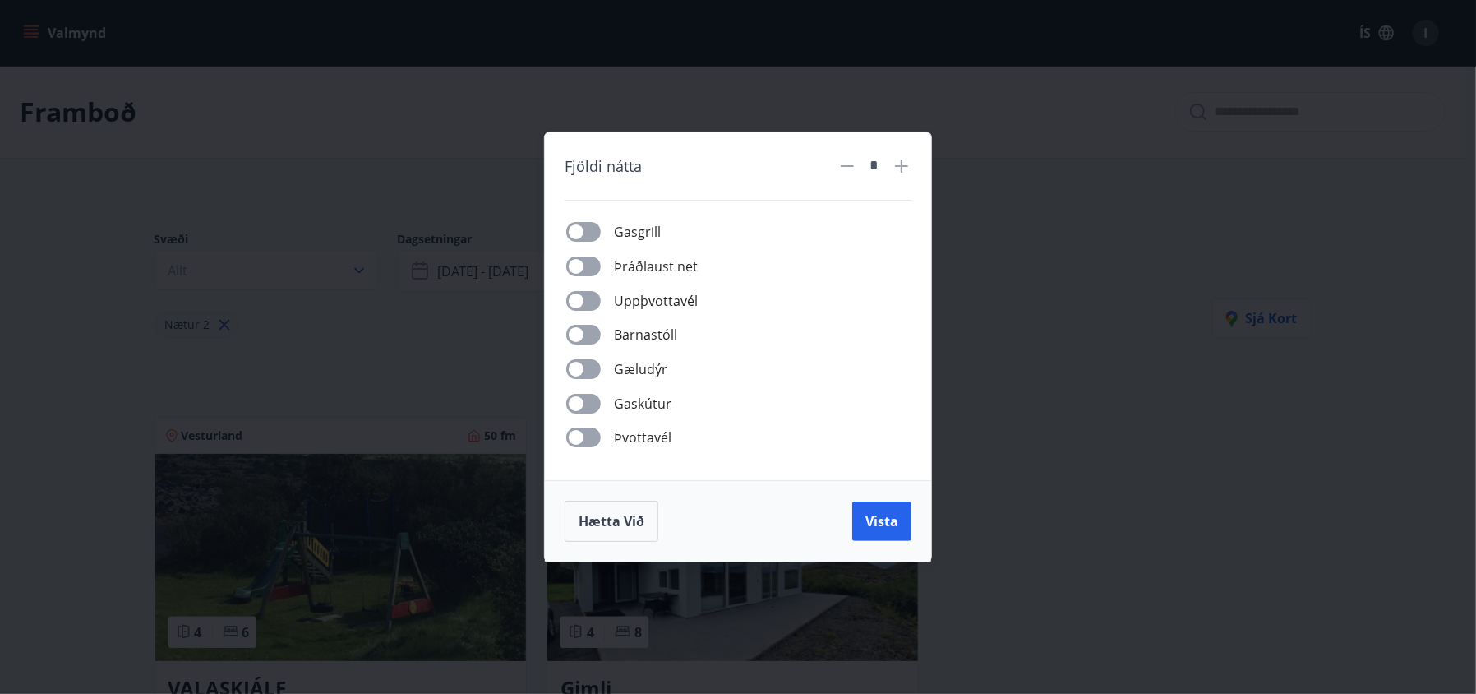
click at [1051, 270] on div "Fjöldi nátta * Gasgrill Þráðlaust net Uppþvottavél Barnastóll Gæludýr Gaskútur …" at bounding box center [738, 347] width 1476 height 694
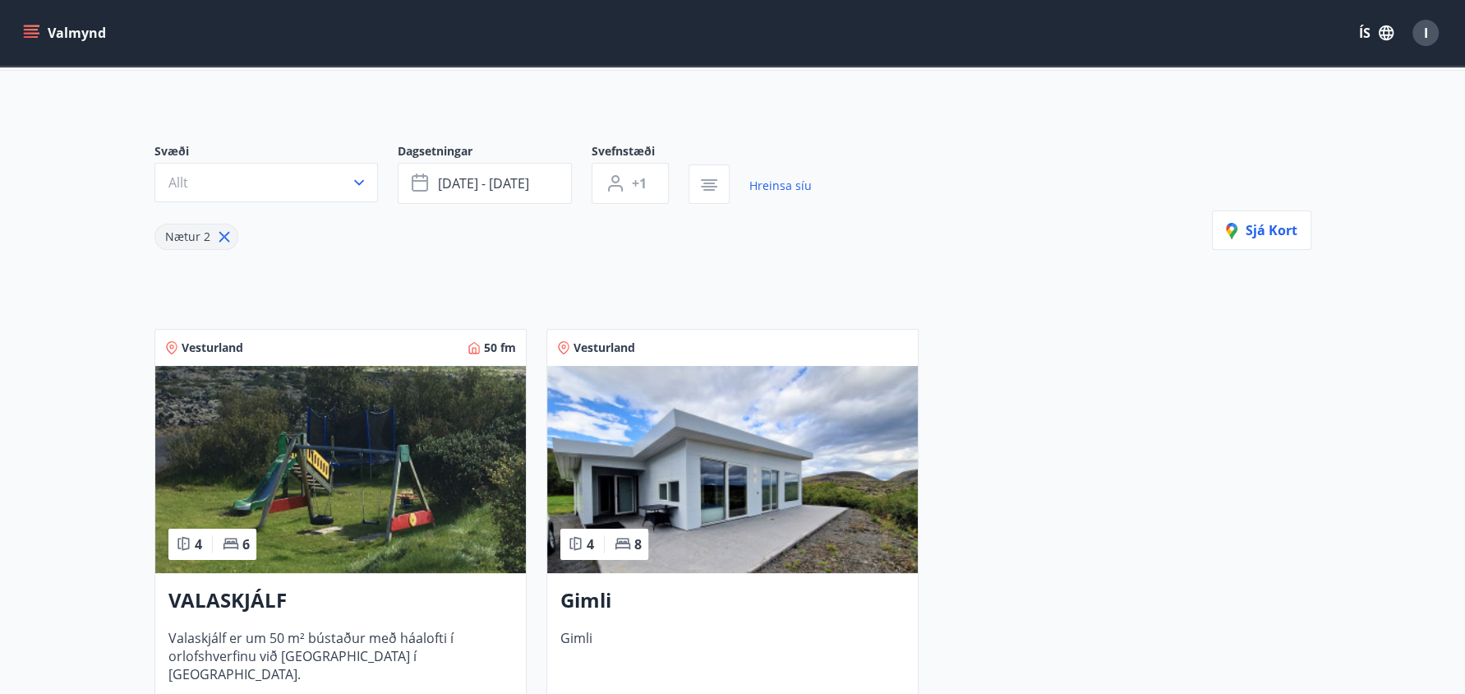
scroll to position [124, 0]
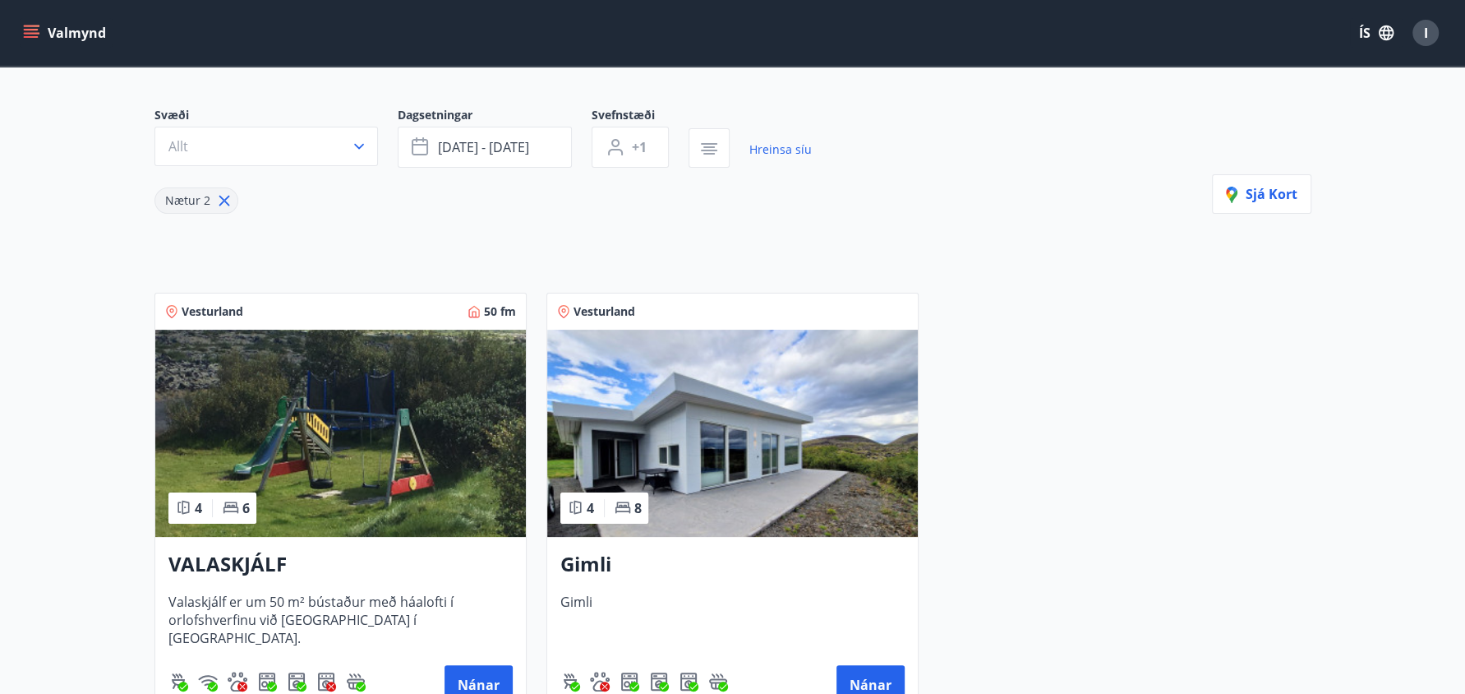
click at [656, 424] on img at bounding box center [732, 433] width 371 height 207
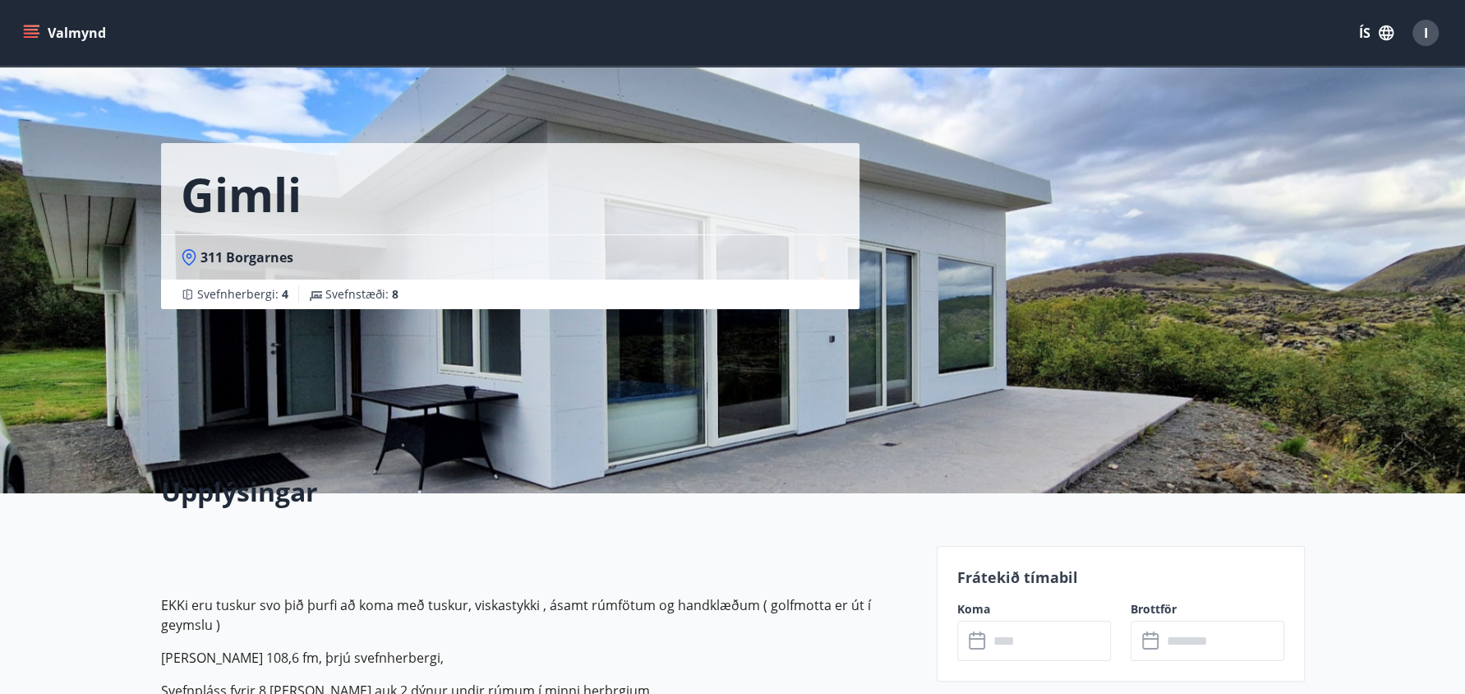
click at [501, 201] on div "Gimli" at bounding box center [510, 188] width 698 height 91
drag, startPoint x: 33, startPoint y: 361, endPoint x: 35, endPoint y: 66, distance: 295.0
click at [35, 358] on div "Gimli 311 Borgarnes Svefnherbergi : 4 Svefnstæði : 8" at bounding box center [732, 246] width 1465 height 493
click at [30, 30] on icon "menu" at bounding box center [31, 33] width 16 height 16
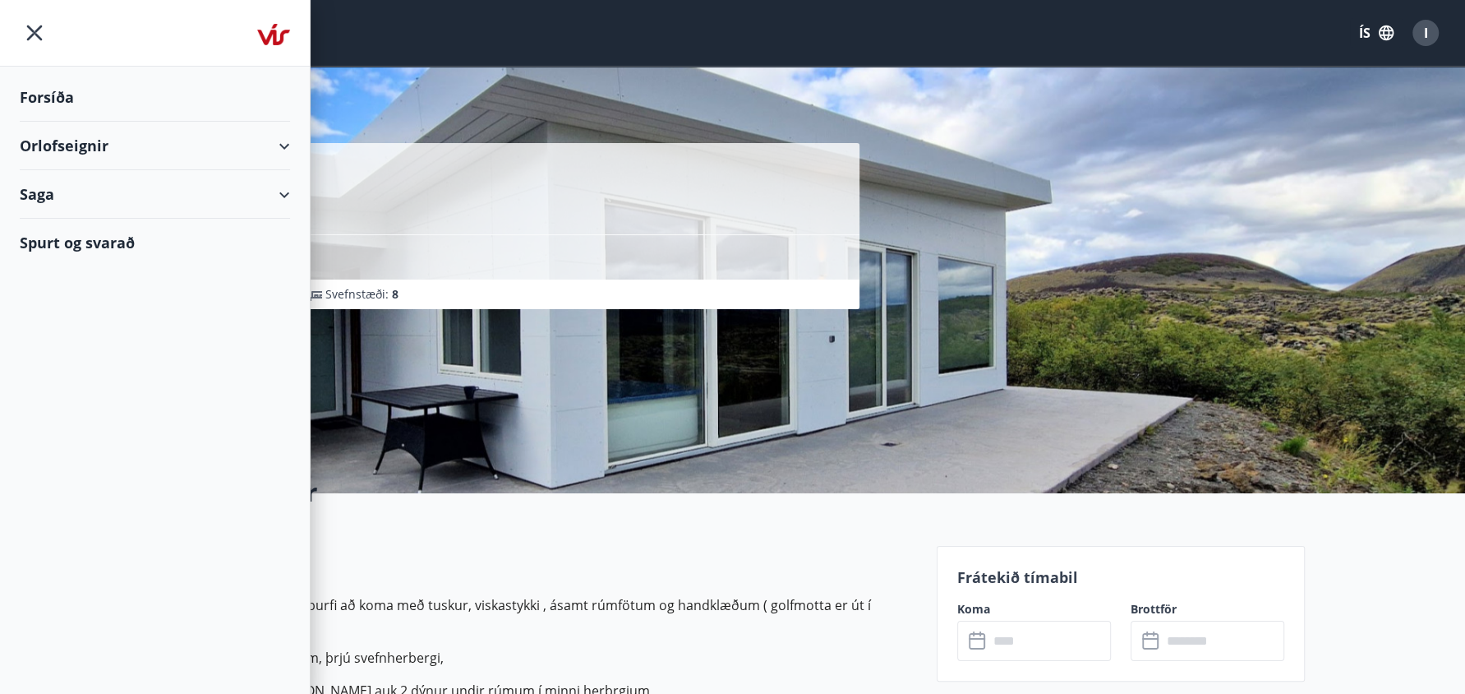
click at [67, 380] on div "Forsíða Orlofseignir Saga Spurt og svarað" at bounding box center [155, 347] width 311 height 694
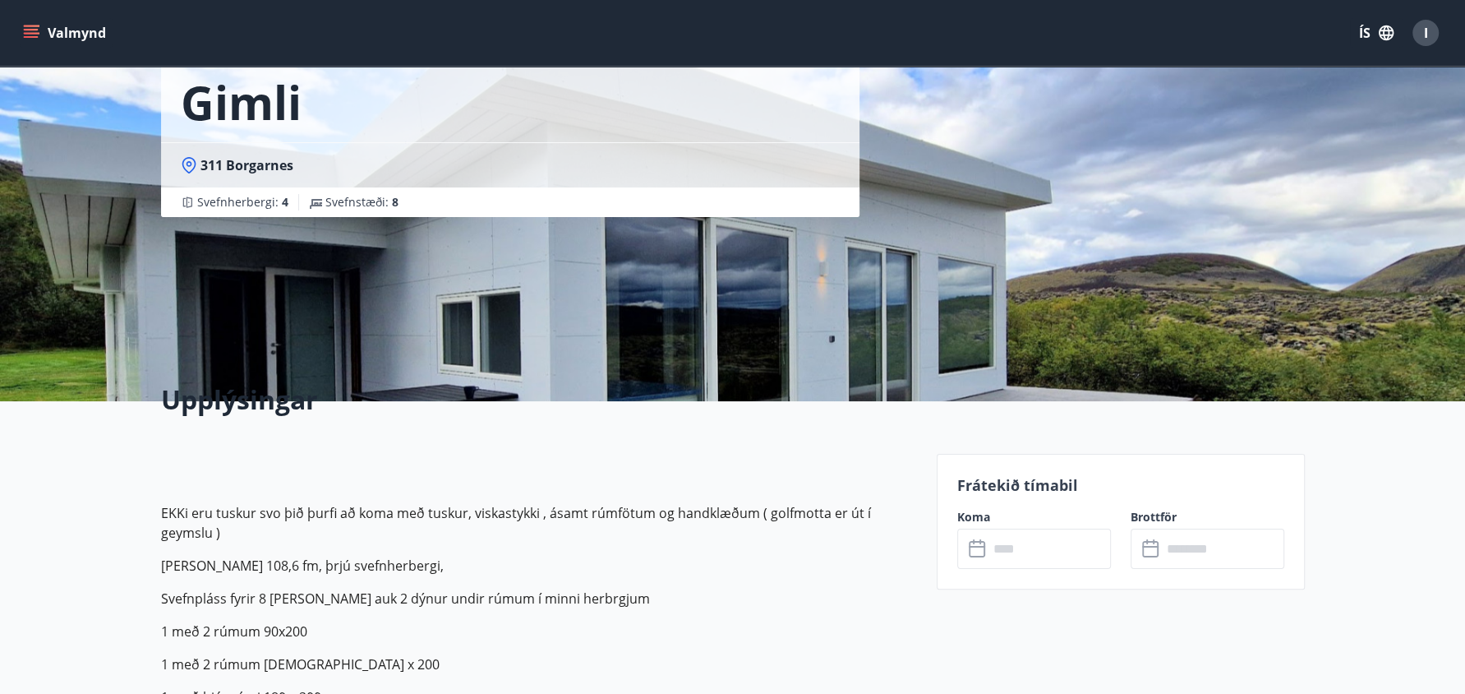
scroll to position [124, 0]
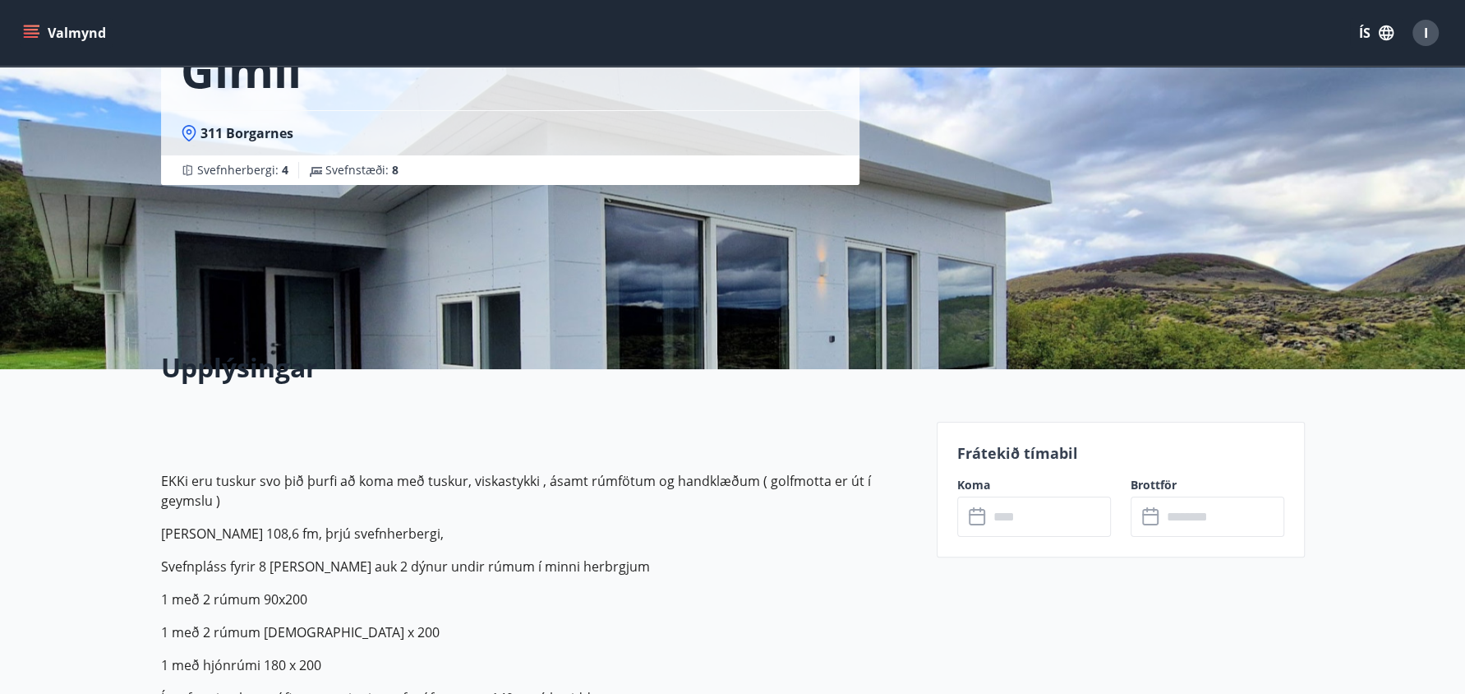
click at [982, 516] on icon at bounding box center [977, 517] width 16 height 16
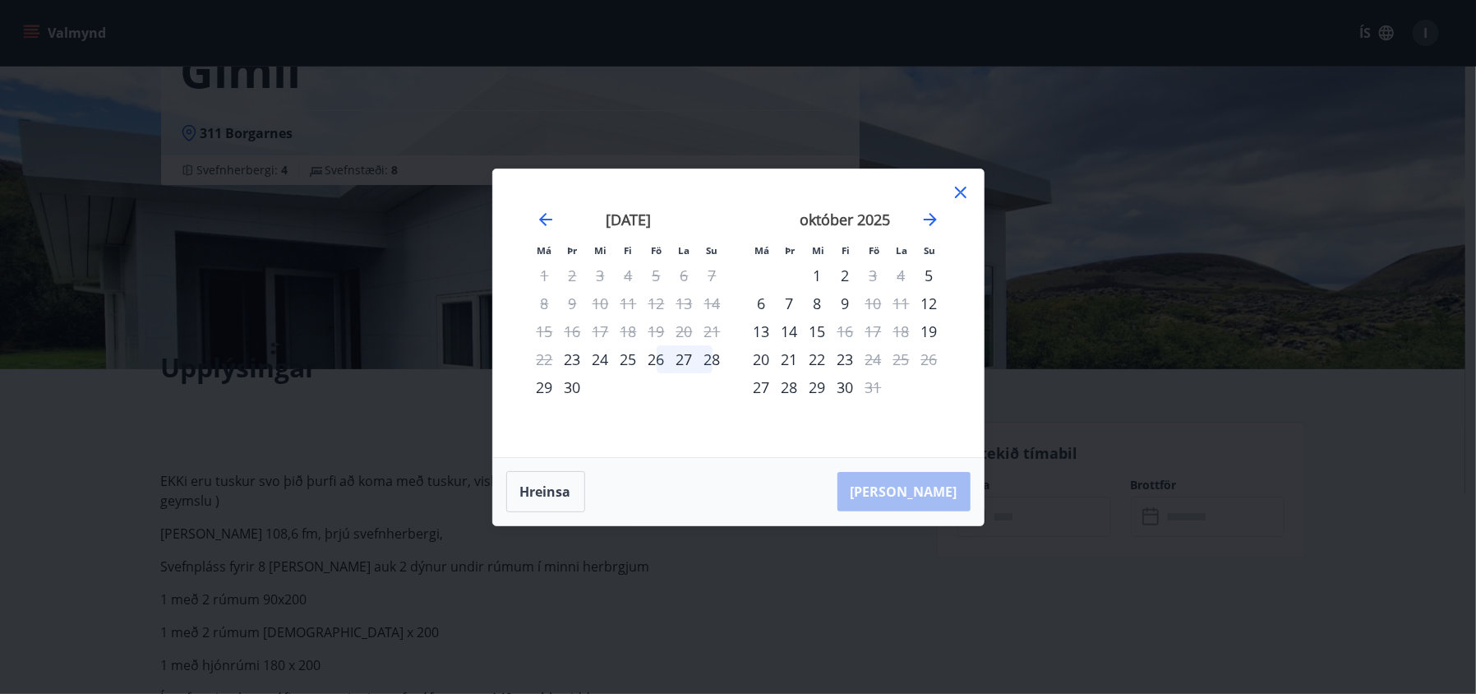
click at [656, 353] on div "26" at bounding box center [657, 359] width 28 height 28
drag, startPoint x: 943, startPoint y: 583, endPoint x: 924, endPoint y: 583, distance: 18.1
click at [940, 584] on div "Má Þr Mi Fi Fö La Su Má Þr Mi Fi Fö La Su ágúst 2025 1 2 3 4 5 6 7 8 9 10 11 12…" at bounding box center [738, 347] width 1476 height 694
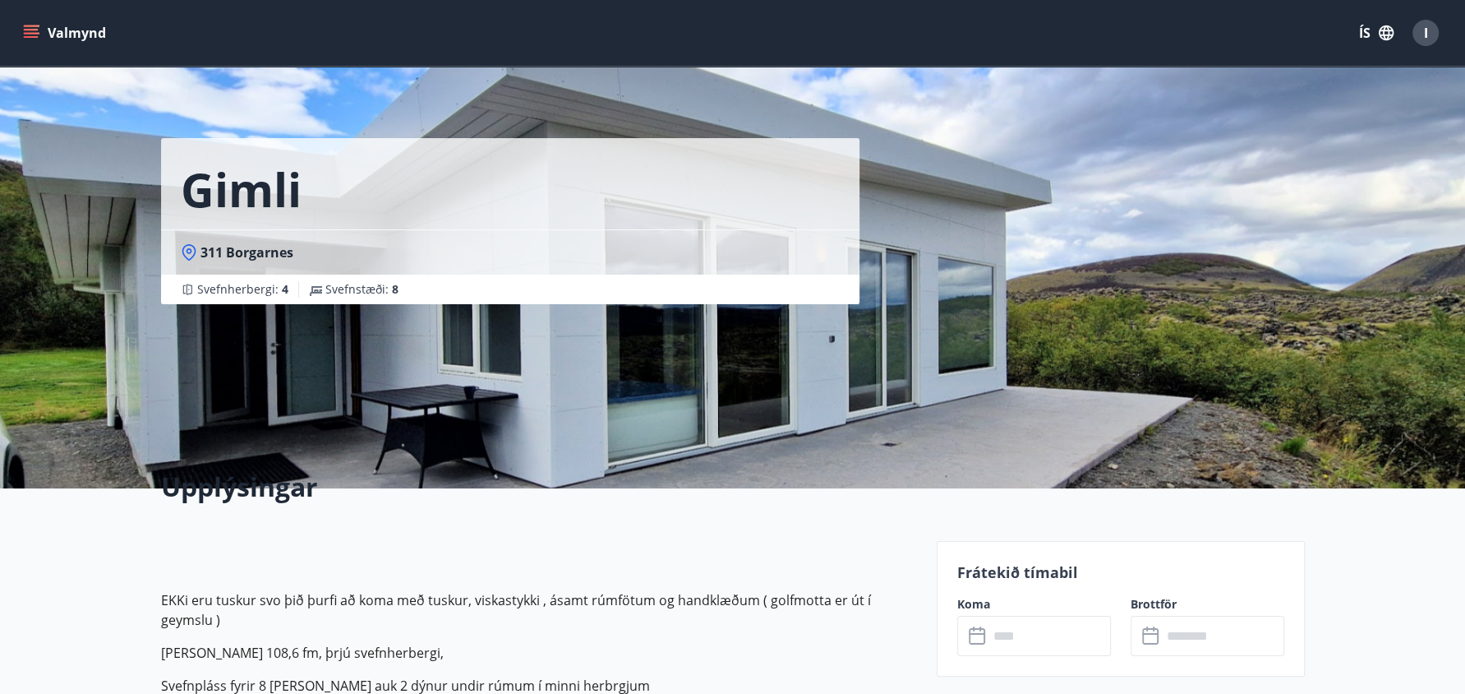
scroll to position [0, 0]
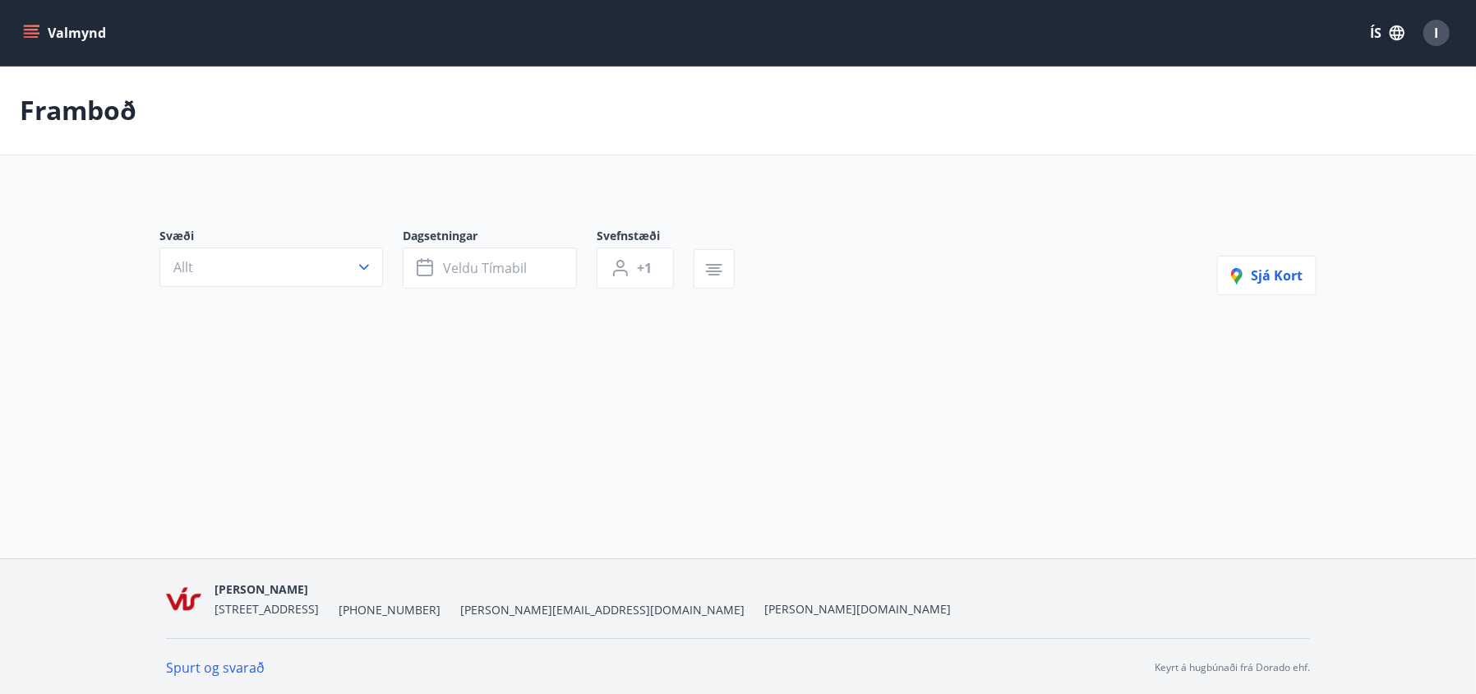
type input "*"
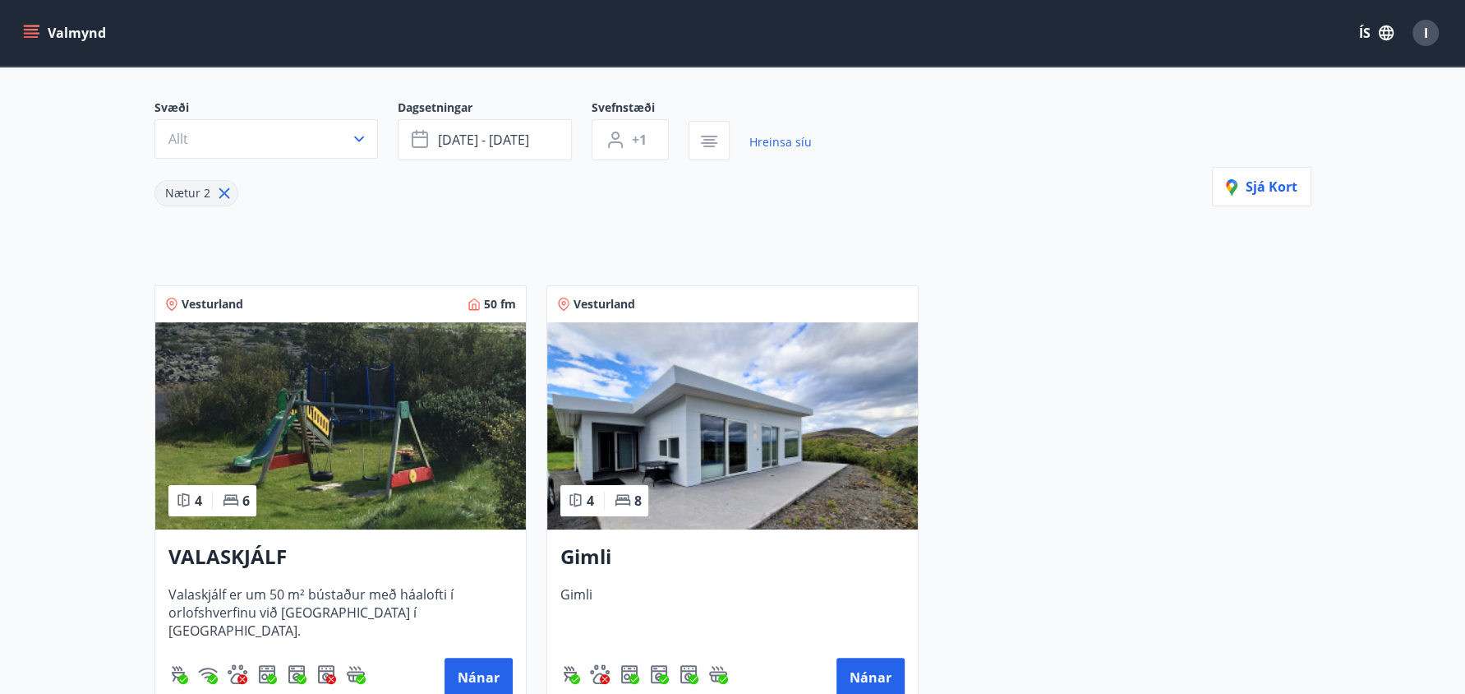
scroll to position [362, 0]
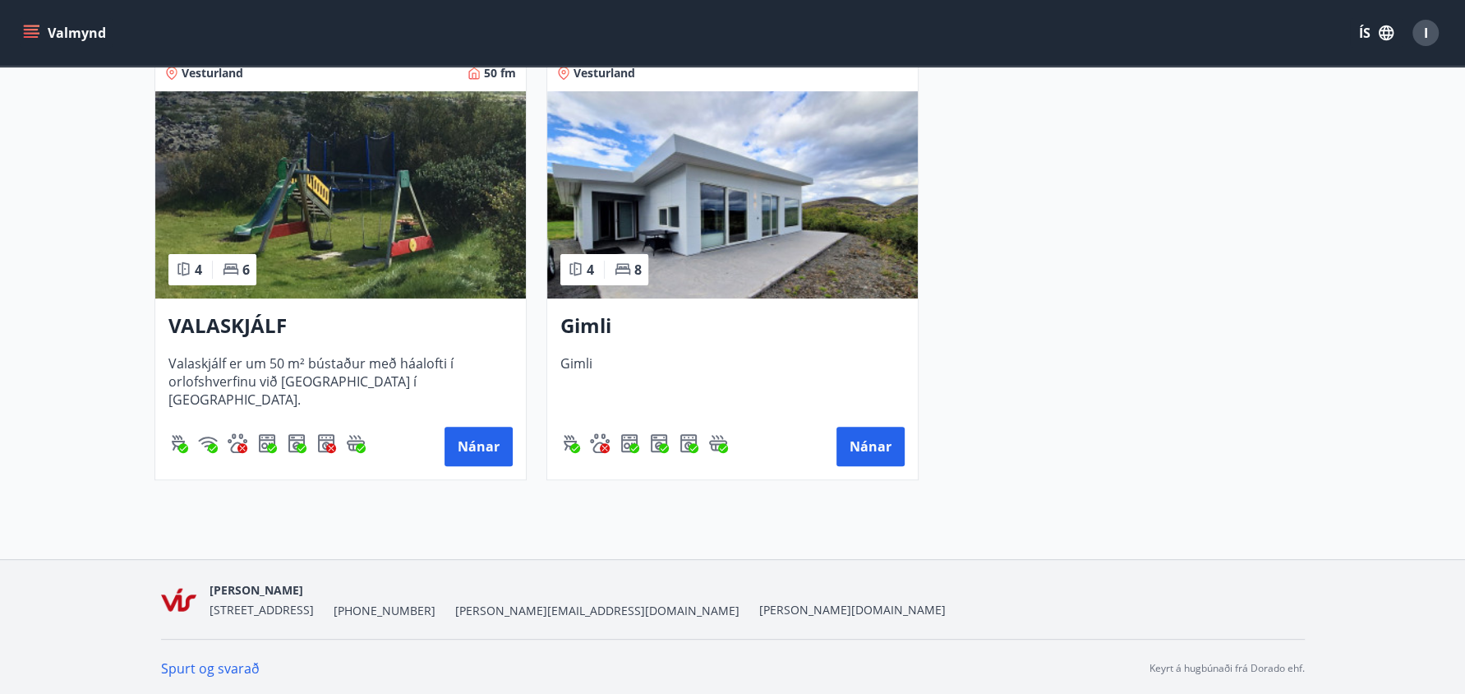
click at [778, 173] on img at bounding box center [732, 194] width 371 height 207
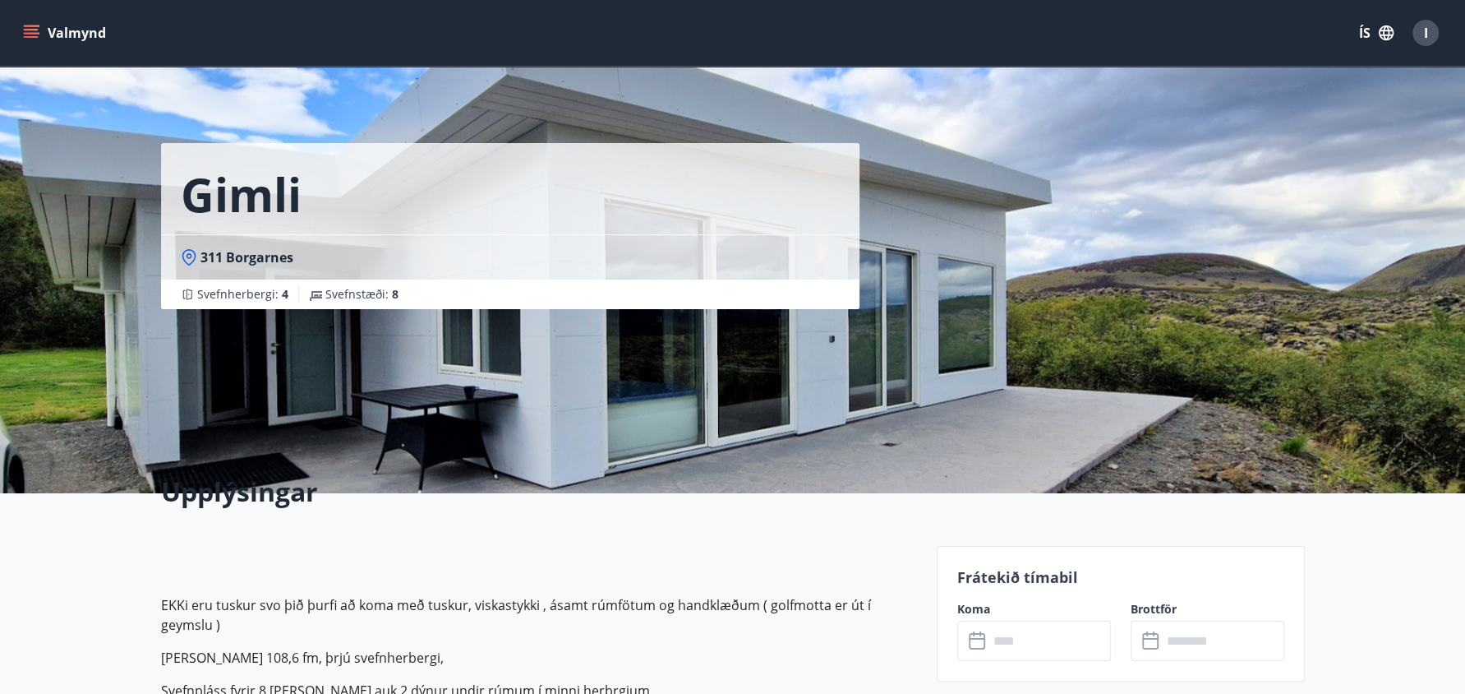
scroll to position [248, 0]
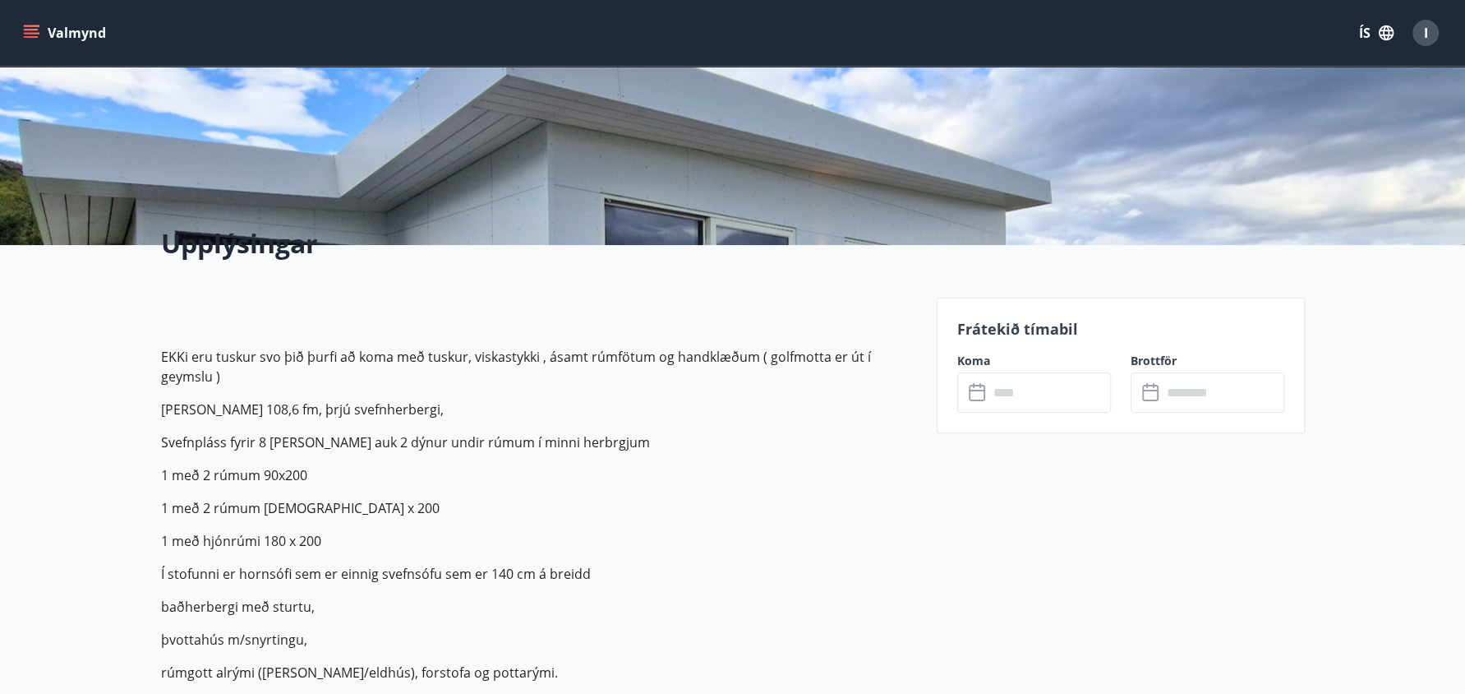
click at [972, 392] on icon at bounding box center [979, 393] width 20 height 20
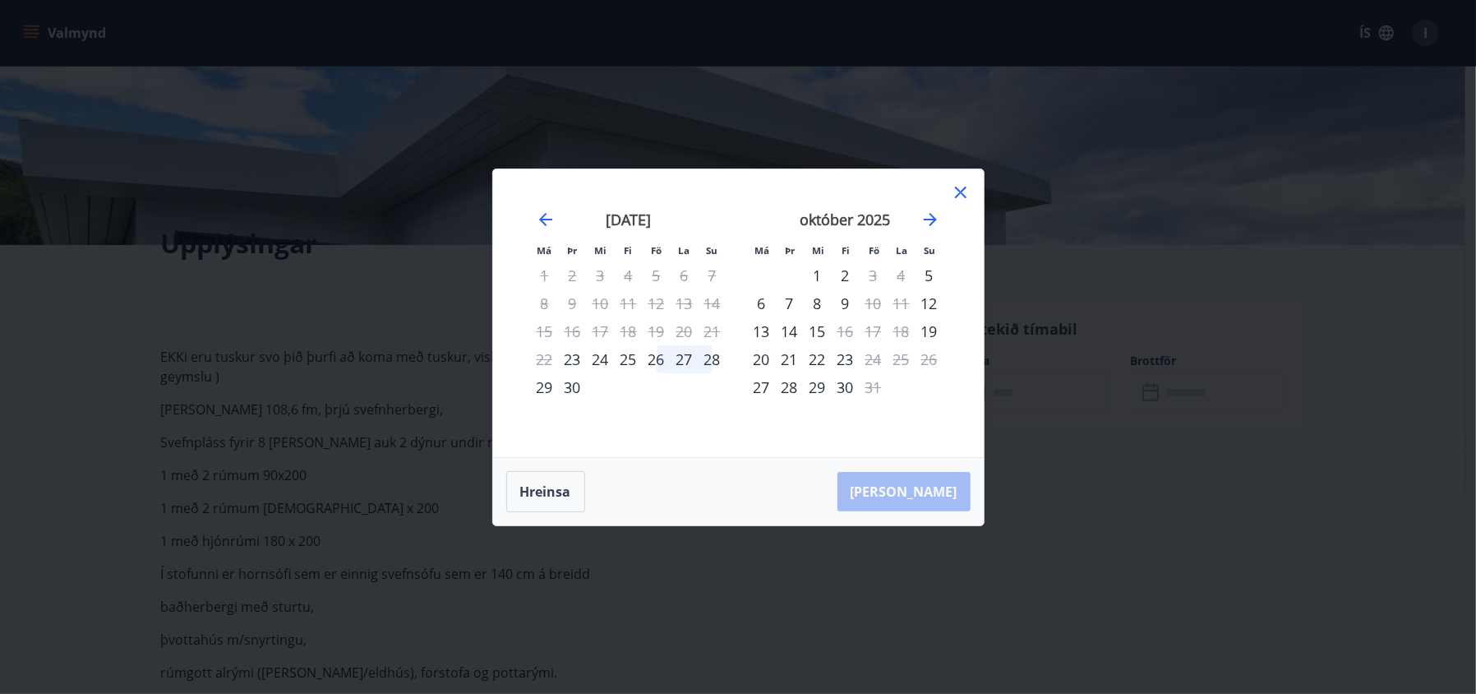
click at [574, 353] on div "23" at bounding box center [573, 359] width 28 height 28
click at [595, 353] on div "24" at bounding box center [601, 359] width 28 height 28
click at [638, 355] on div "25" at bounding box center [629, 359] width 28 height 28
click at [657, 359] on div "26" at bounding box center [657, 359] width 28 height 28
click at [685, 353] on div "27" at bounding box center [685, 359] width 28 height 28
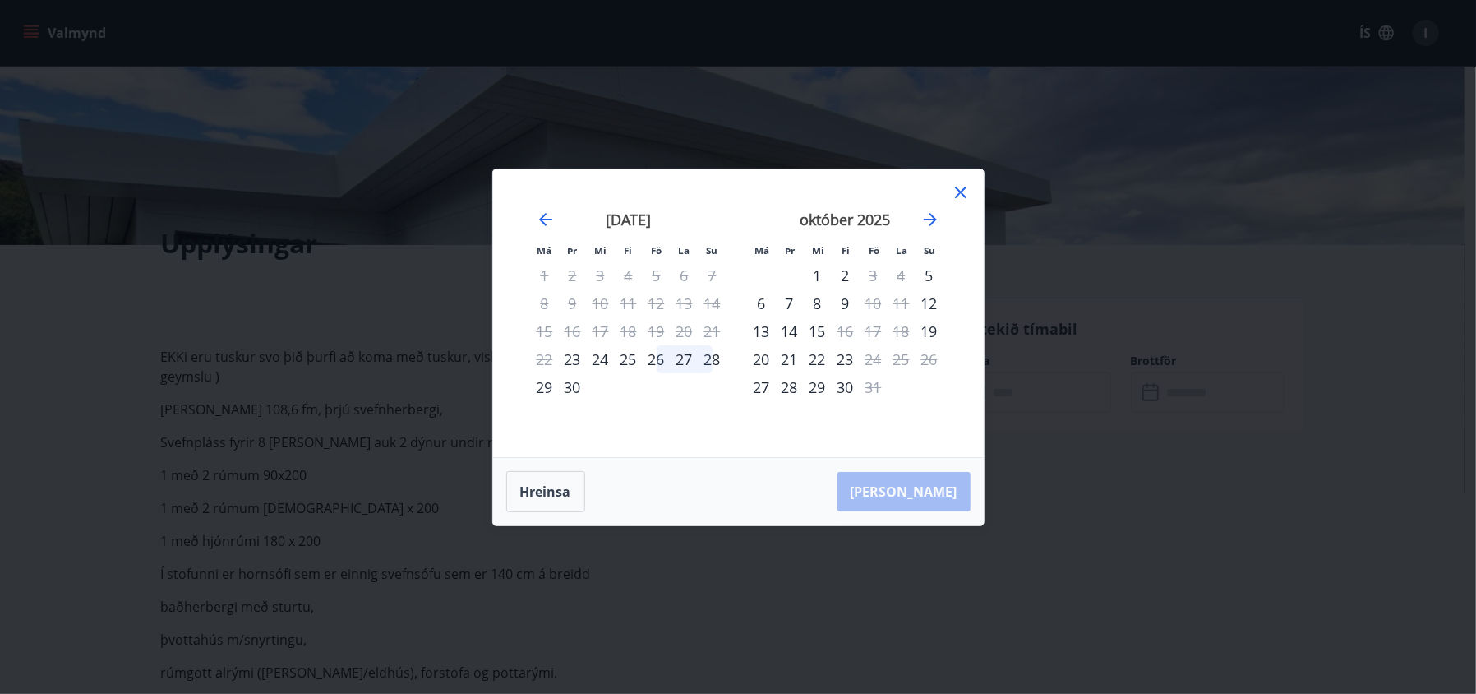
click at [708, 353] on div "28" at bounding box center [712, 359] width 28 height 28
click at [700, 353] on div "28" at bounding box center [712, 359] width 28 height 28
click at [560, 486] on button "Hreinsa" at bounding box center [545, 491] width 79 height 41
click at [673, 358] on div "27" at bounding box center [685, 359] width 28 height 28
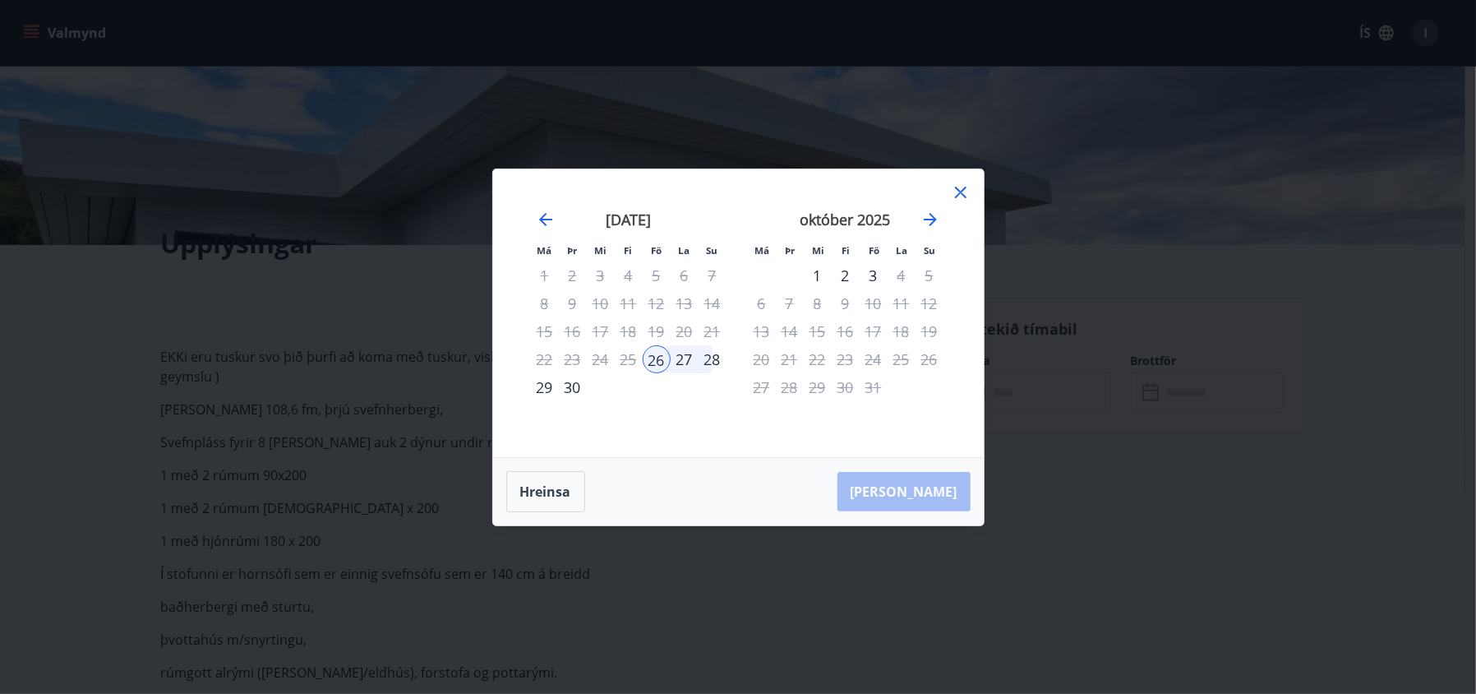
click at [684, 356] on div "27" at bounding box center [685, 359] width 28 height 28
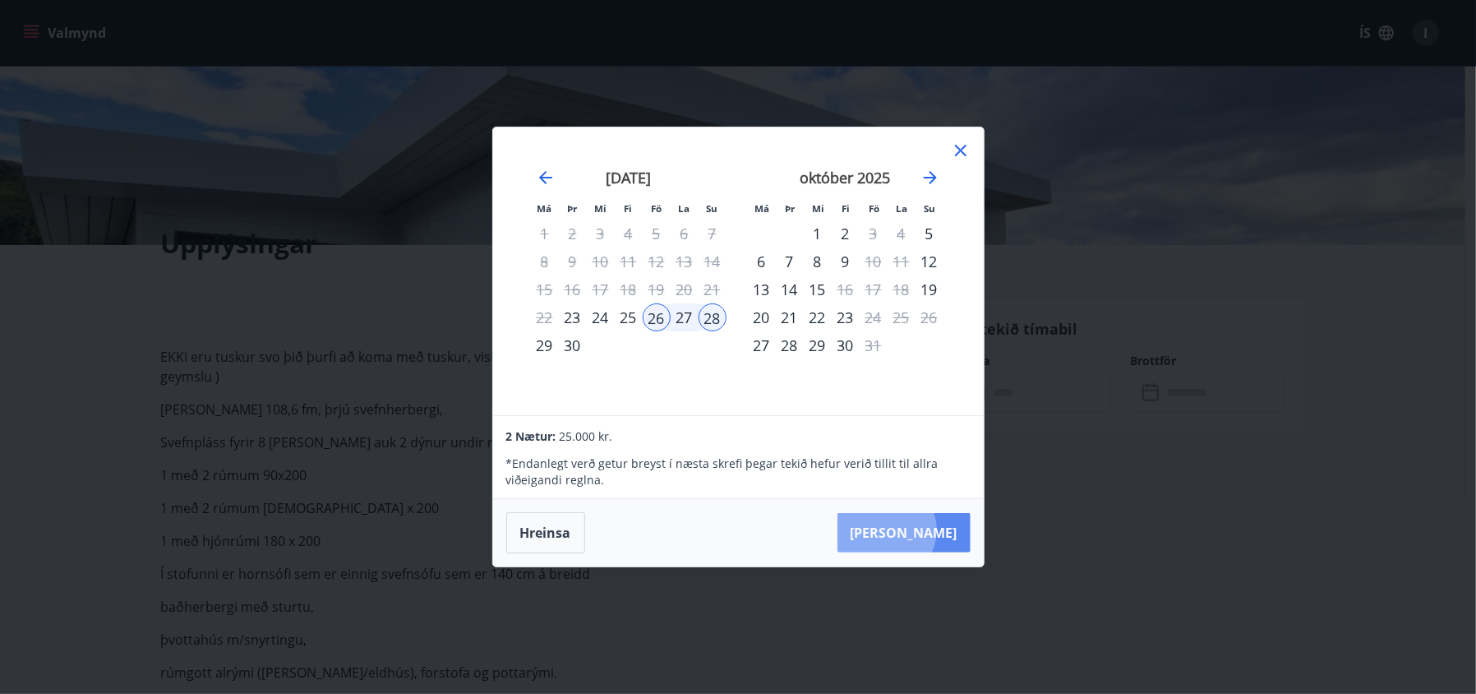
click at [936, 528] on button "Taka Frá" at bounding box center [903, 532] width 133 height 39
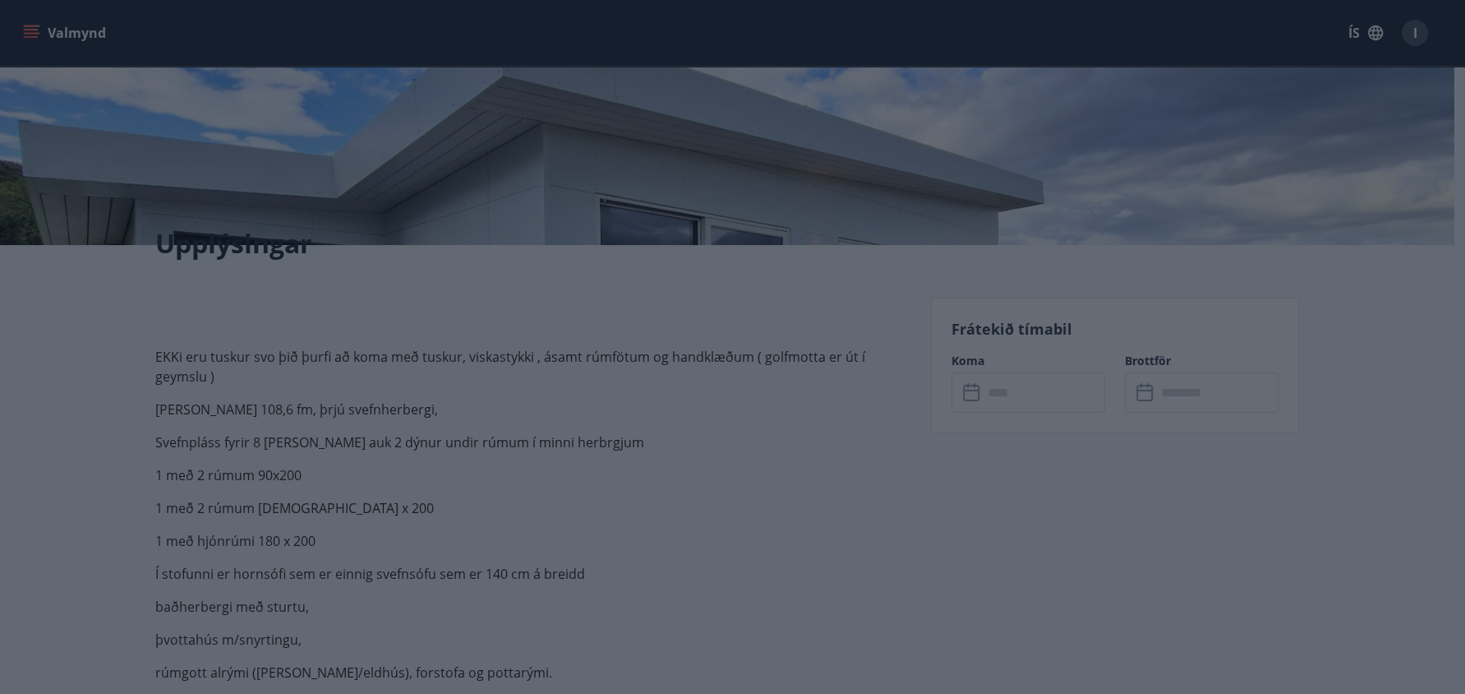
type input "******"
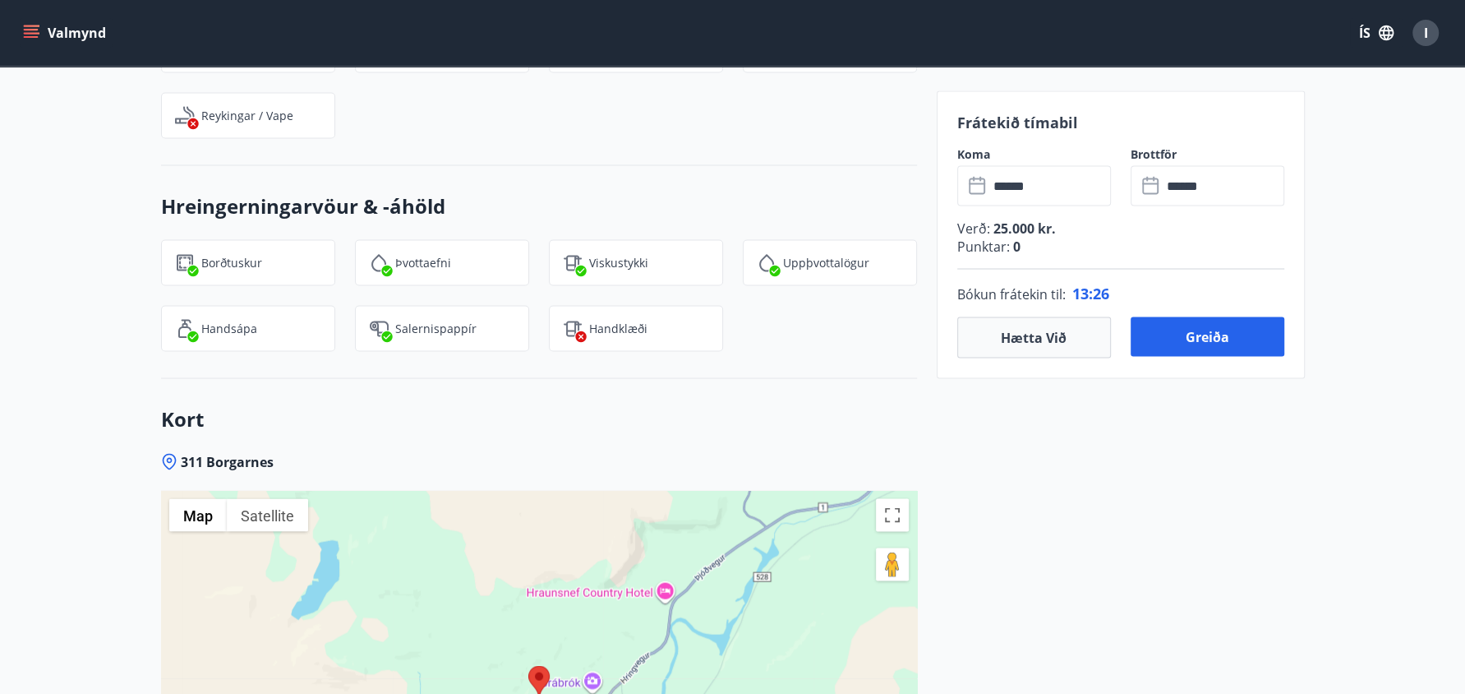
scroll to position [2739, 0]
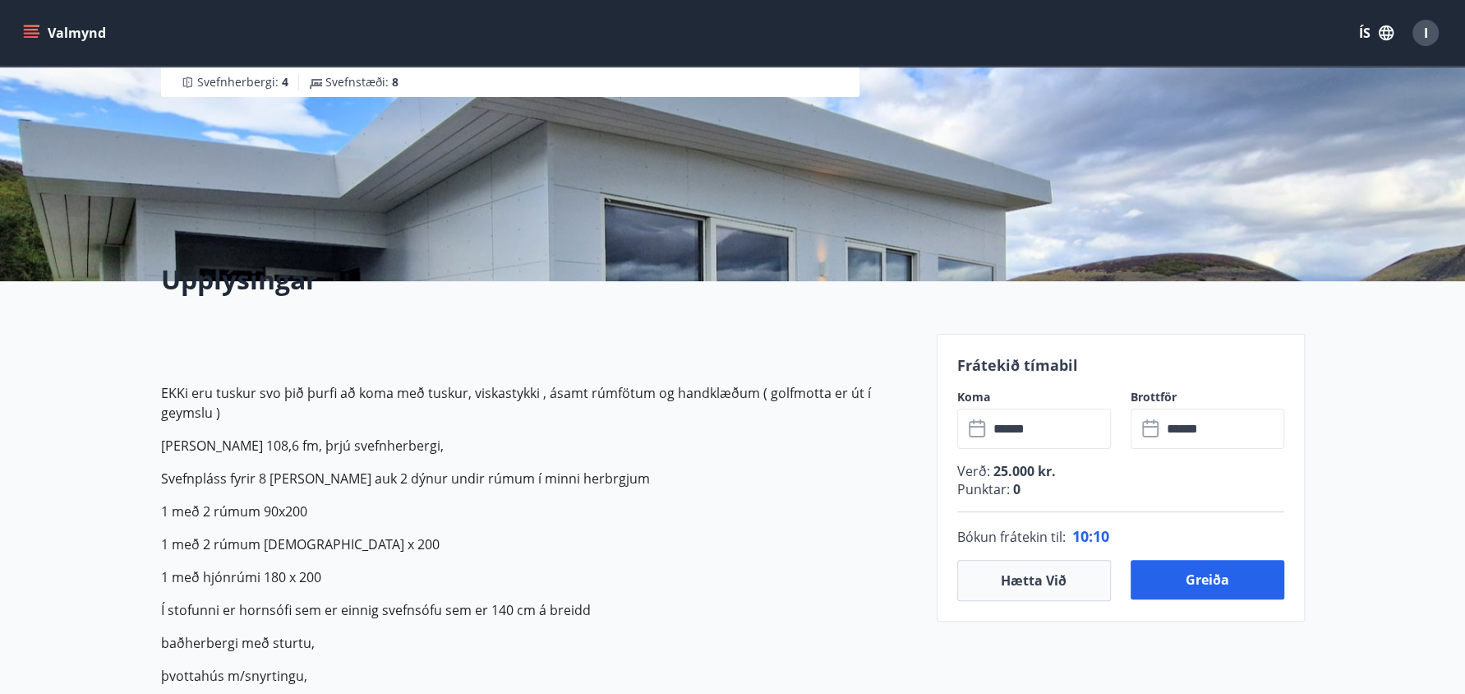
scroll to position [373, 0]
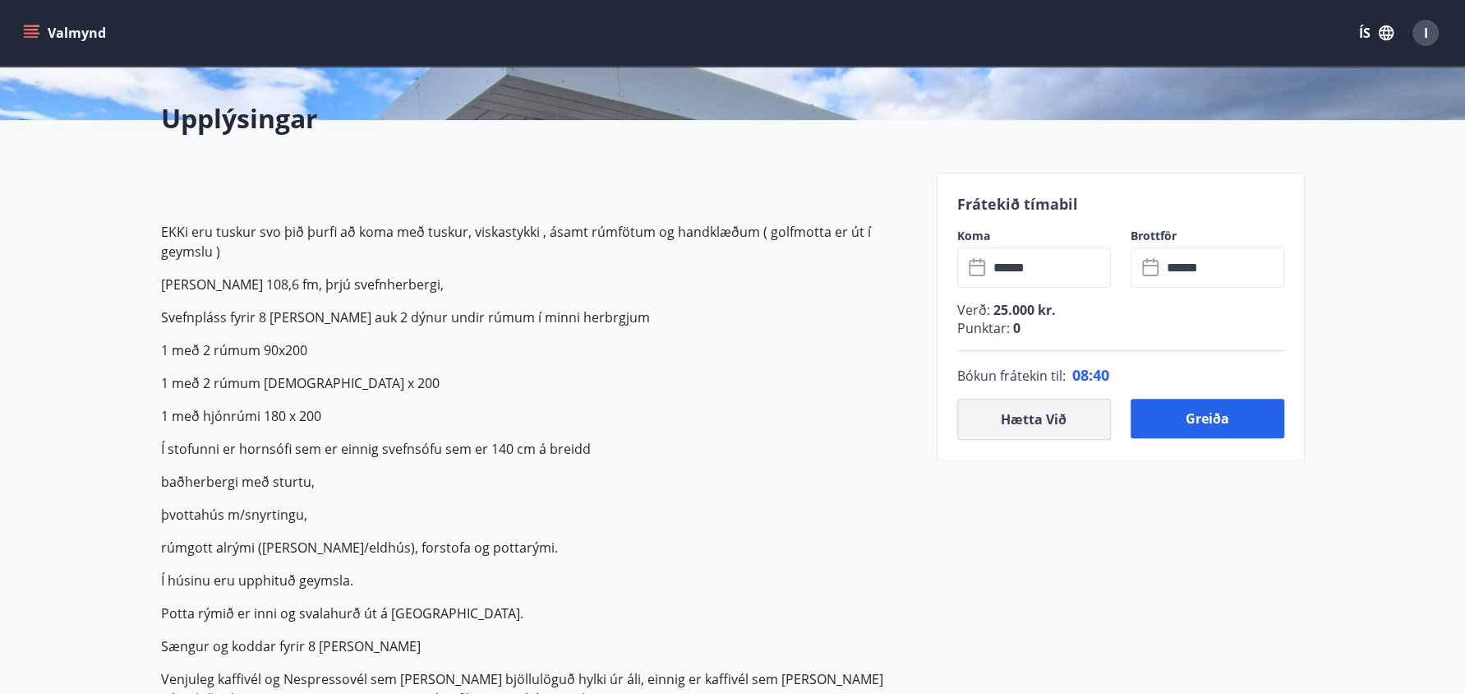
click at [1038, 414] on button "Hætta við" at bounding box center [1034, 419] width 154 height 41
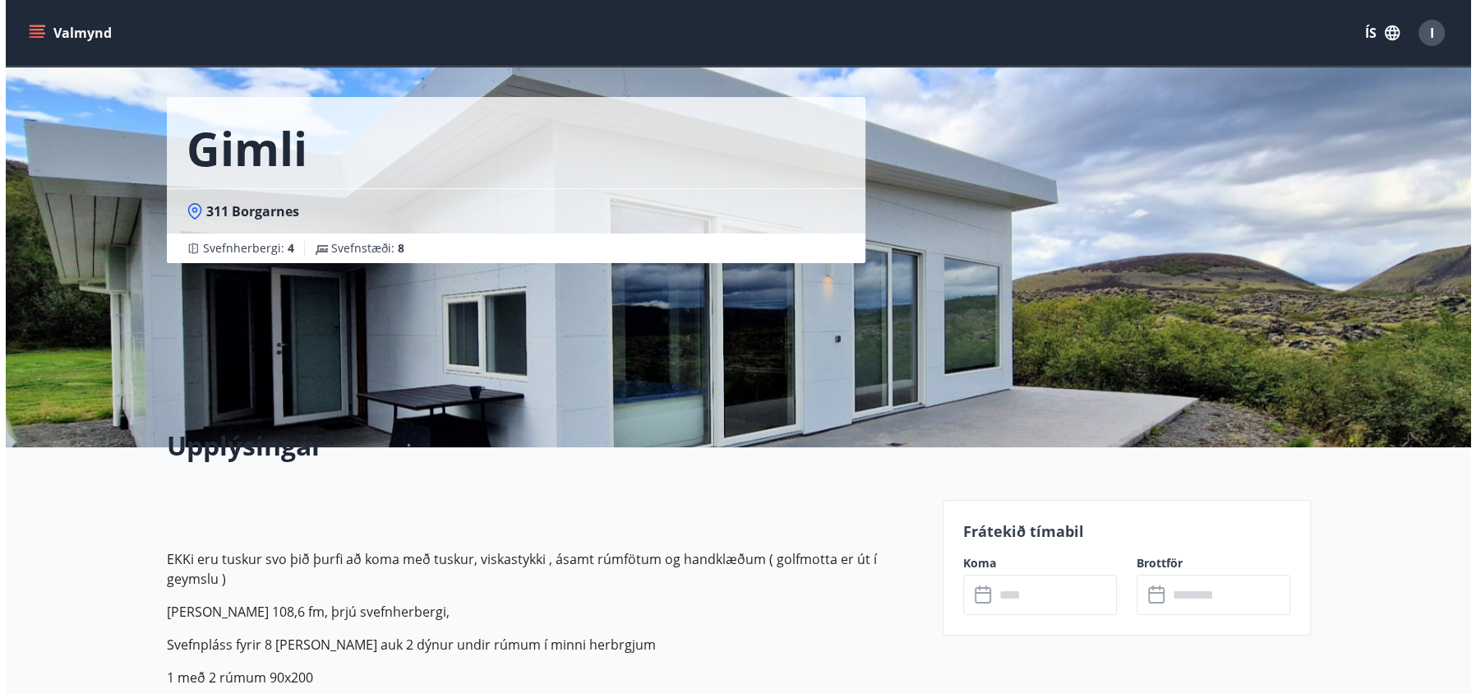
scroll to position [0, 0]
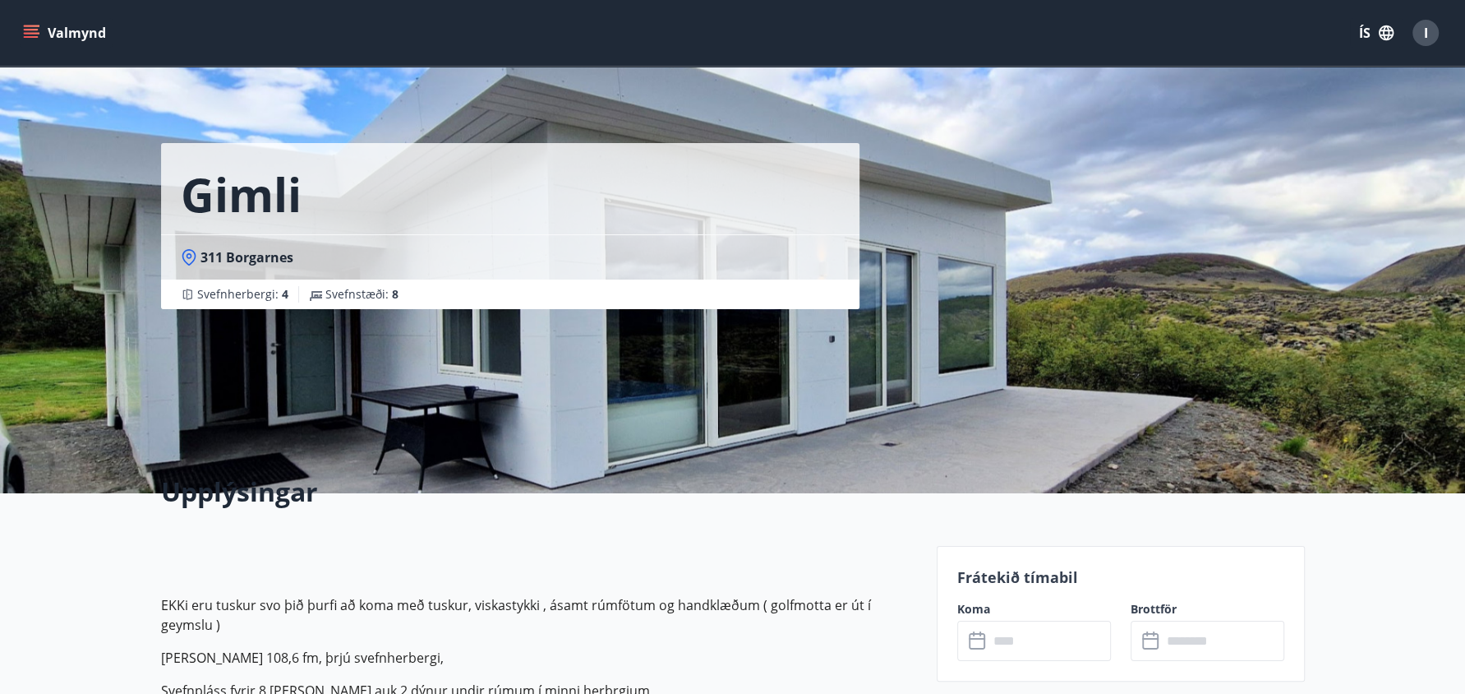
click at [1422, 25] on div "I" at bounding box center [1426, 33] width 26 height 26
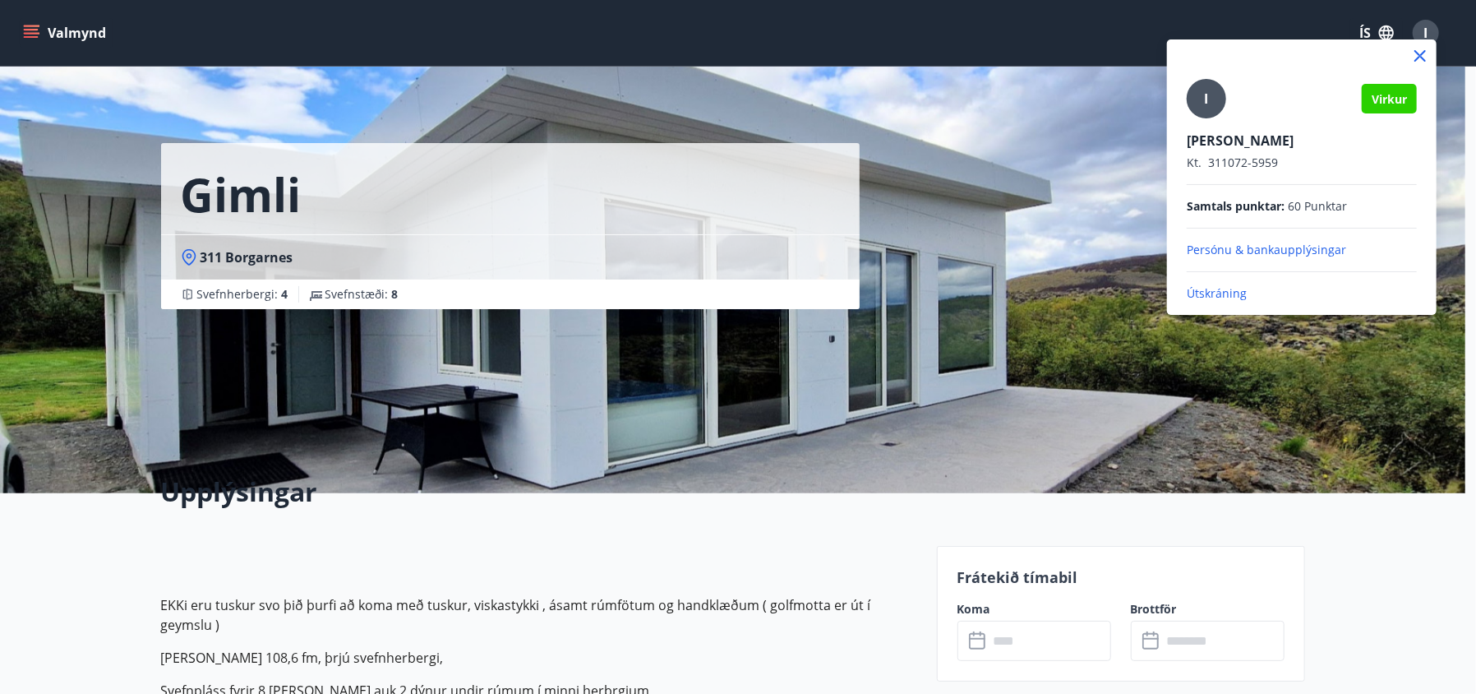
click at [1197, 281] on div "I Virkur Ingólfur Arnarson Kt. 311072-5959 Samtals punktar : 60 Punktar Persónu…" at bounding box center [1302, 190] width 230 height 223
click at [1202, 293] on p "Útskráning" at bounding box center [1302, 293] width 230 height 16
